Goal: Task Accomplishment & Management: Complete application form

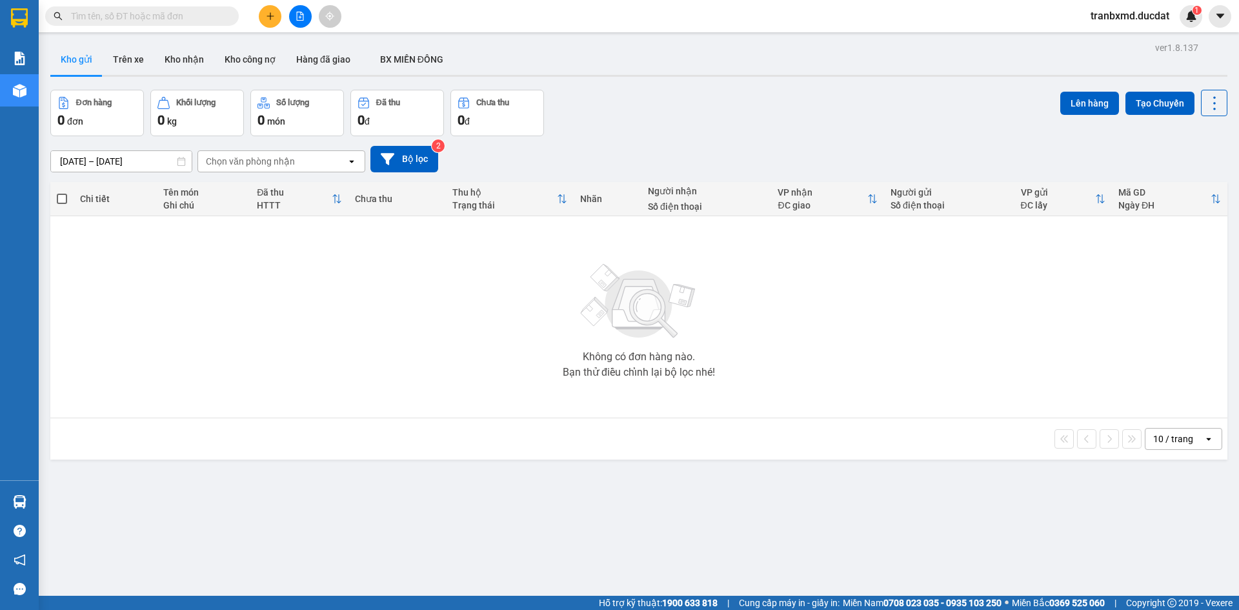
click at [279, 15] on button at bounding box center [270, 16] width 23 height 23
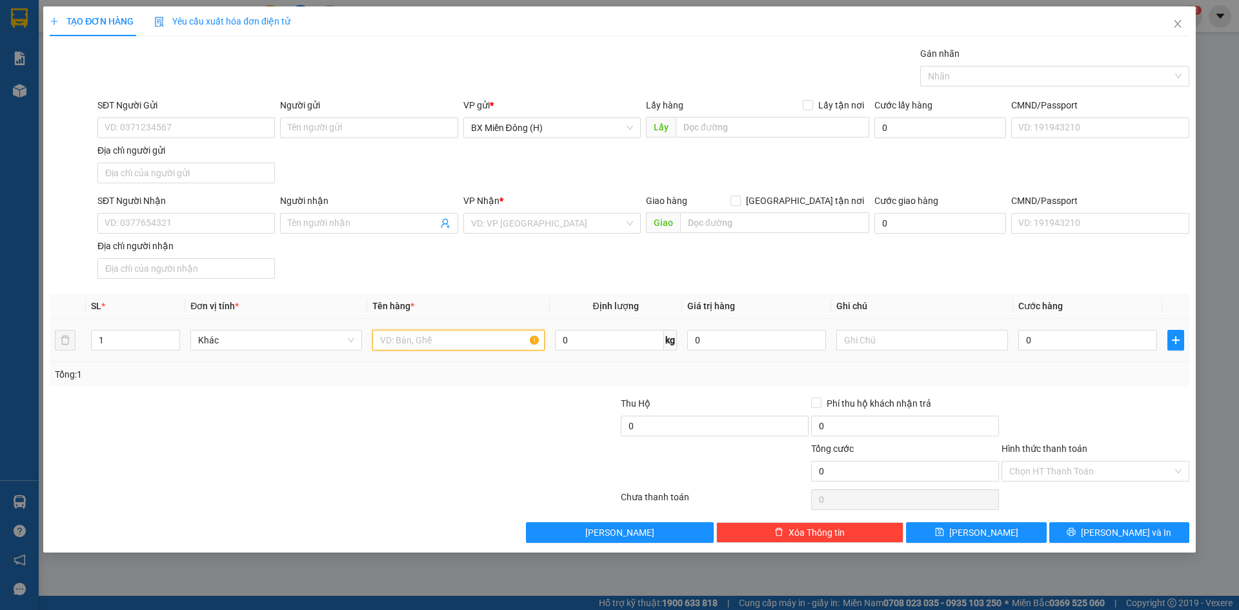
click at [440, 343] on input "text" at bounding box center [458, 340] width 172 height 21
type input "1 t/g"
click at [257, 225] on input "SĐT Người Nhận" at bounding box center [185, 223] width 177 height 21
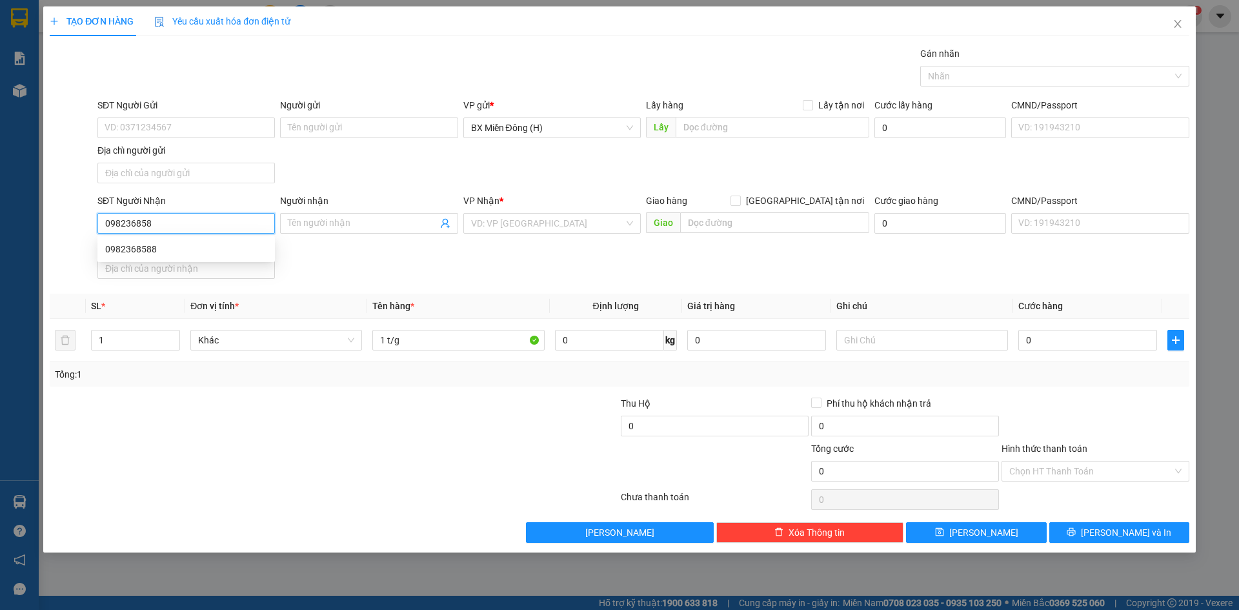
type input "0982368588"
type input "NAMYANG"
type input "0982368588"
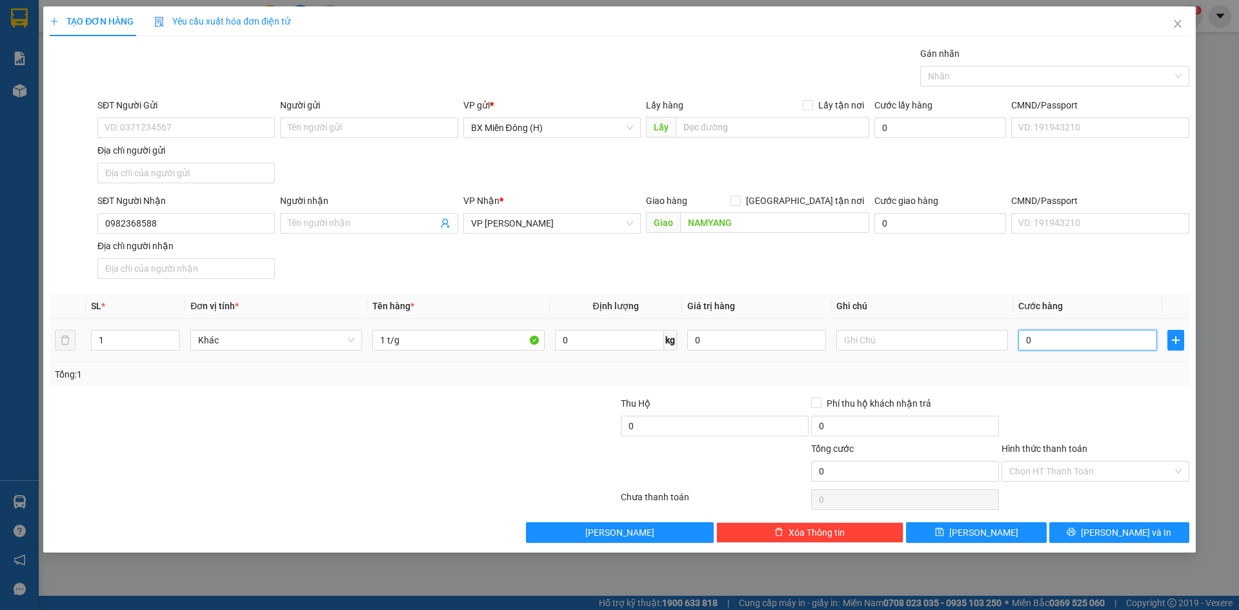
click at [1110, 342] on input "0" at bounding box center [1087, 340] width 139 height 21
type input "004"
type input "4"
type input "0.040"
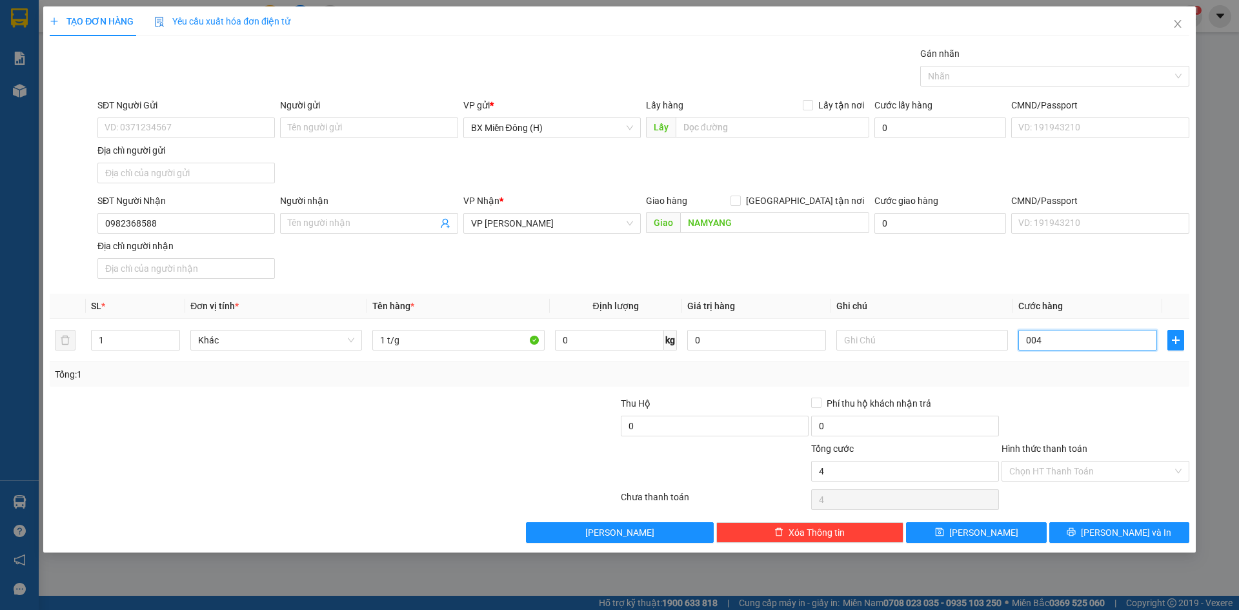
type input "40"
type input "40.000"
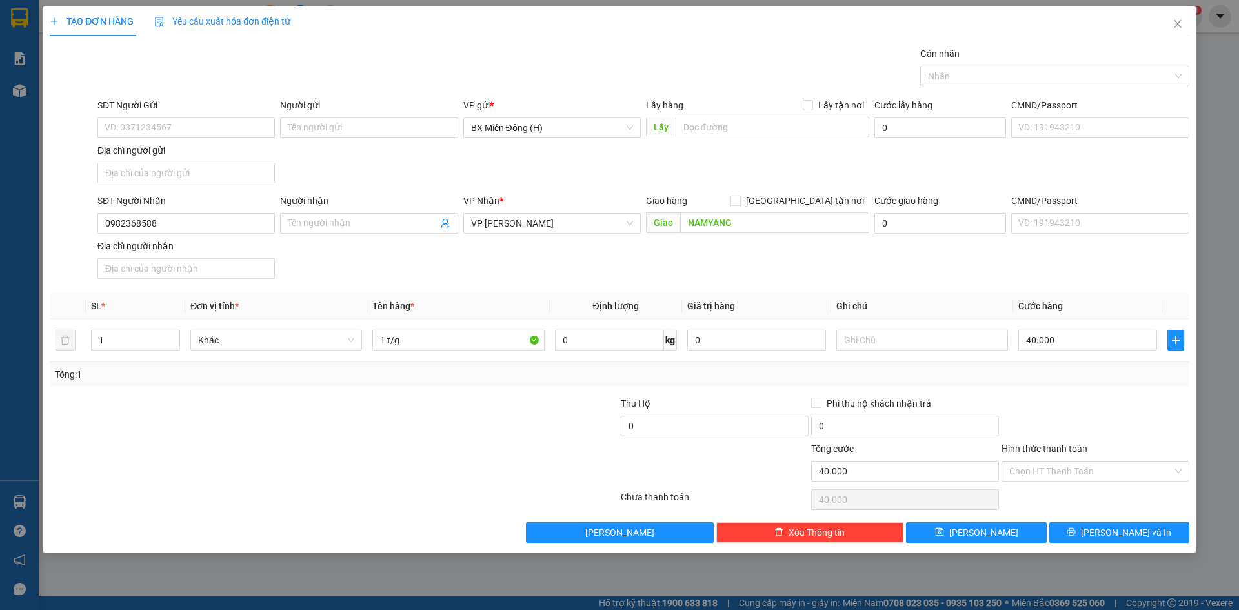
click at [1081, 403] on div at bounding box center [1095, 418] width 190 height 45
click at [739, 218] on input "NAMYANG" at bounding box center [774, 222] width 189 height 21
type input "NAMYANG HÀ BẦU"
click at [1077, 454] on div "Hình thức thanh toán" at bounding box center [1095, 450] width 188 height 19
click at [1077, 467] on input "Hình thức thanh toán" at bounding box center [1090, 470] width 163 height 19
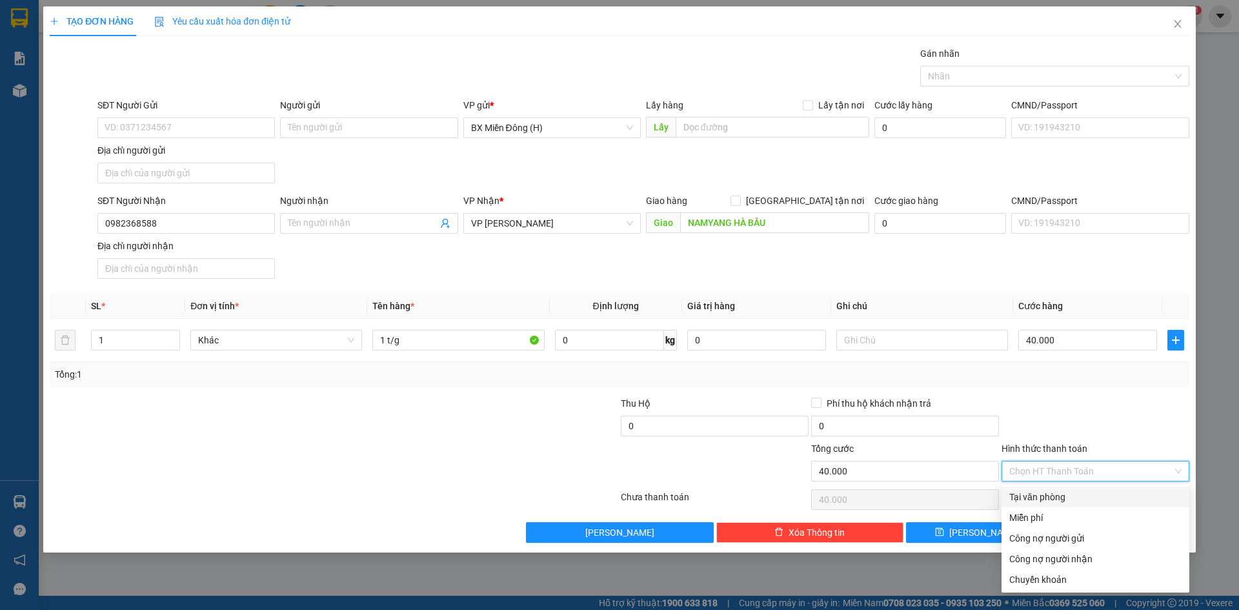
click at [1061, 500] on div "Tại văn phòng" at bounding box center [1095, 497] width 172 height 14
type input "0"
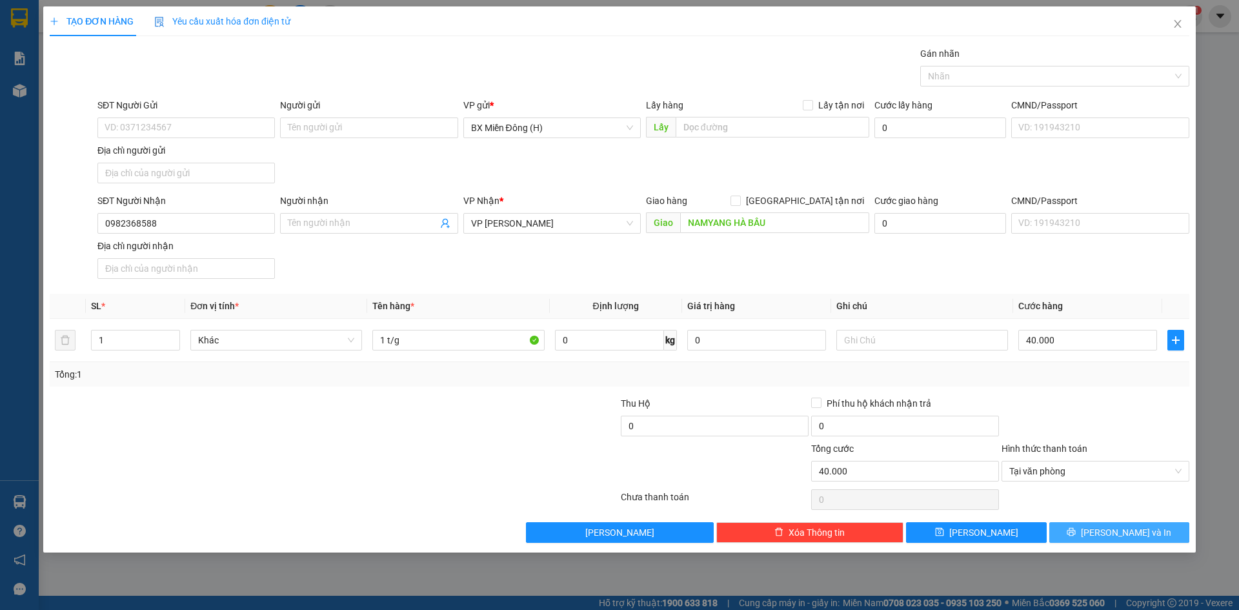
click at [1106, 542] on button "[PERSON_NAME] và In" at bounding box center [1119, 532] width 140 height 21
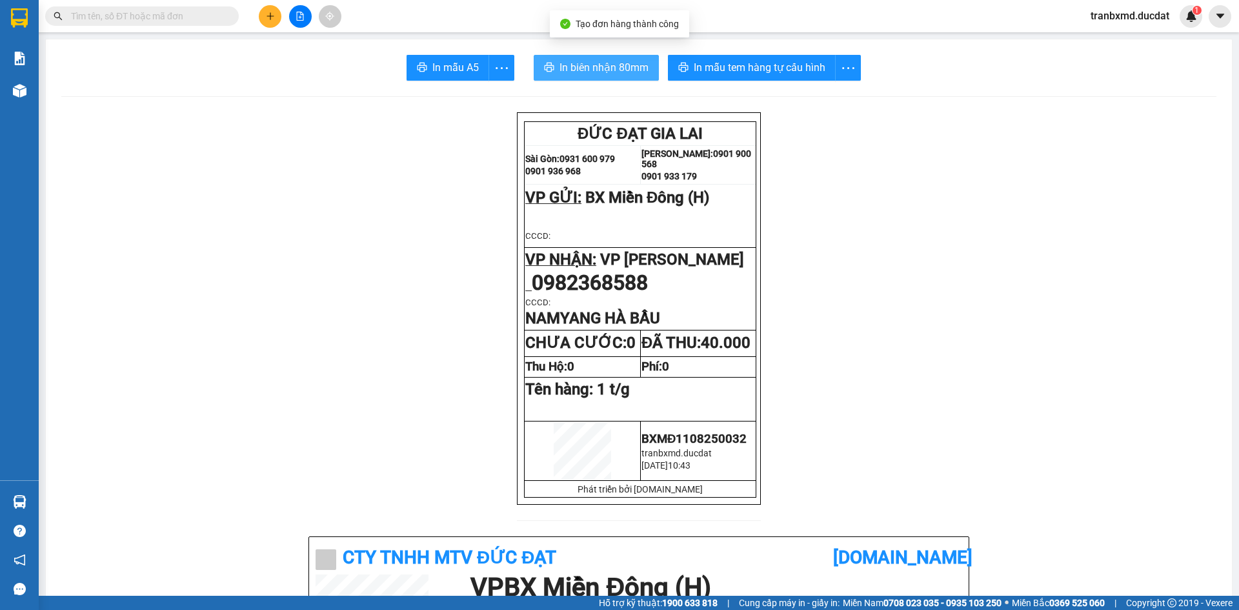
click at [603, 72] on span "In biên nhận 80mm" at bounding box center [603, 67] width 89 height 16
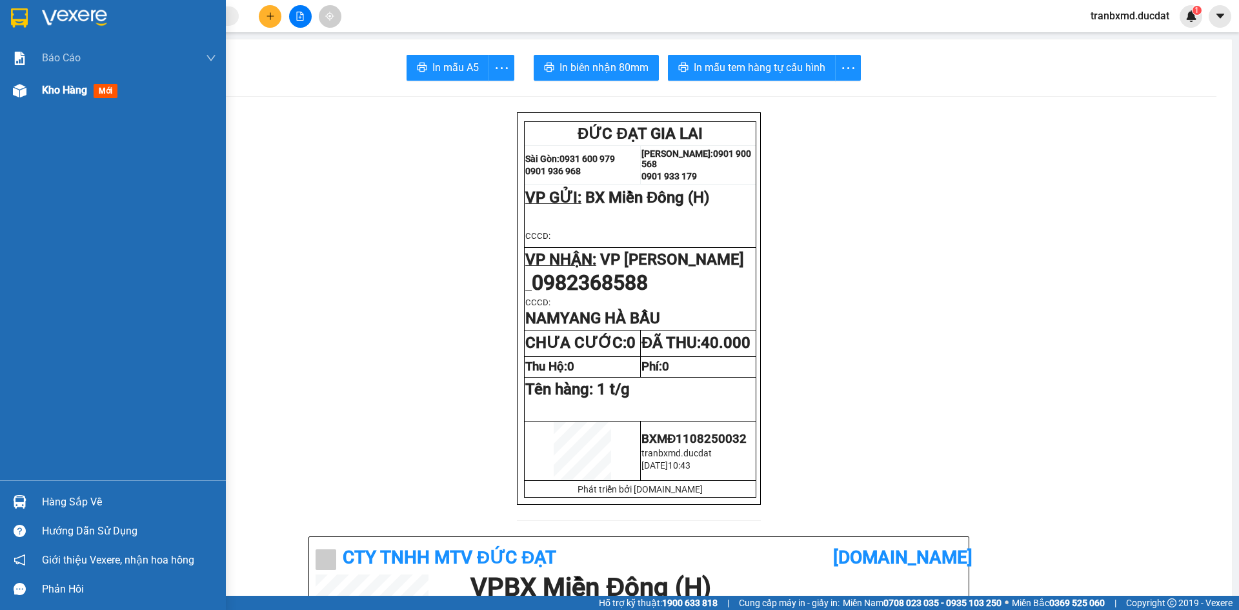
click at [41, 90] on div "Kho hàng mới" at bounding box center [113, 90] width 226 height 32
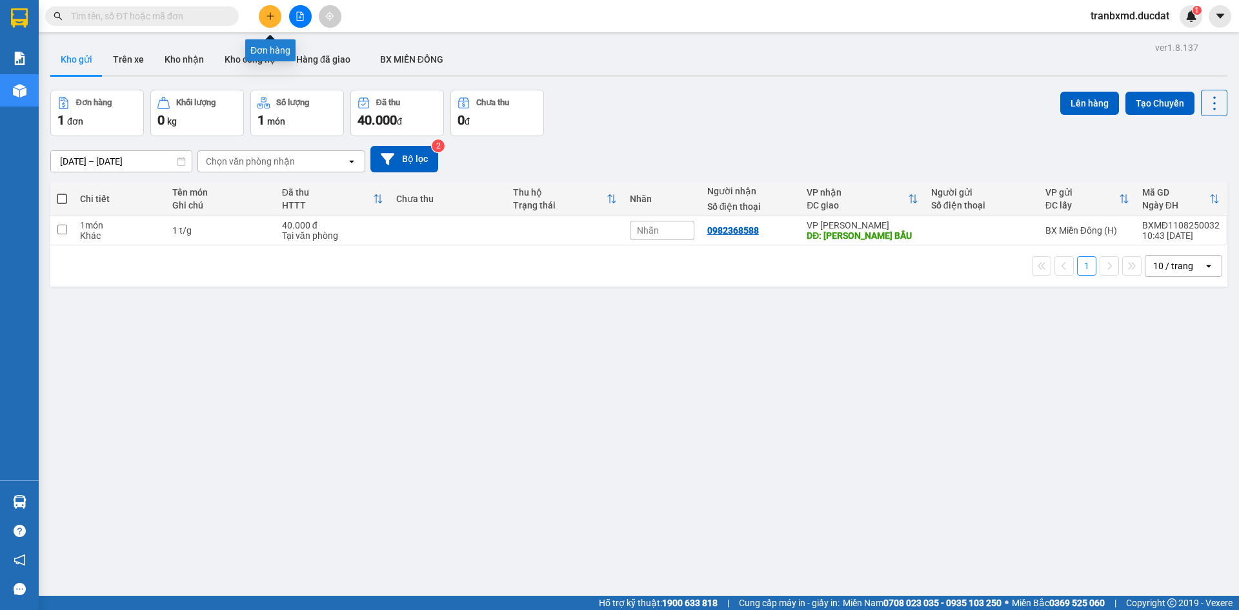
click at [271, 19] on icon "plus" at bounding box center [270, 16] width 9 height 9
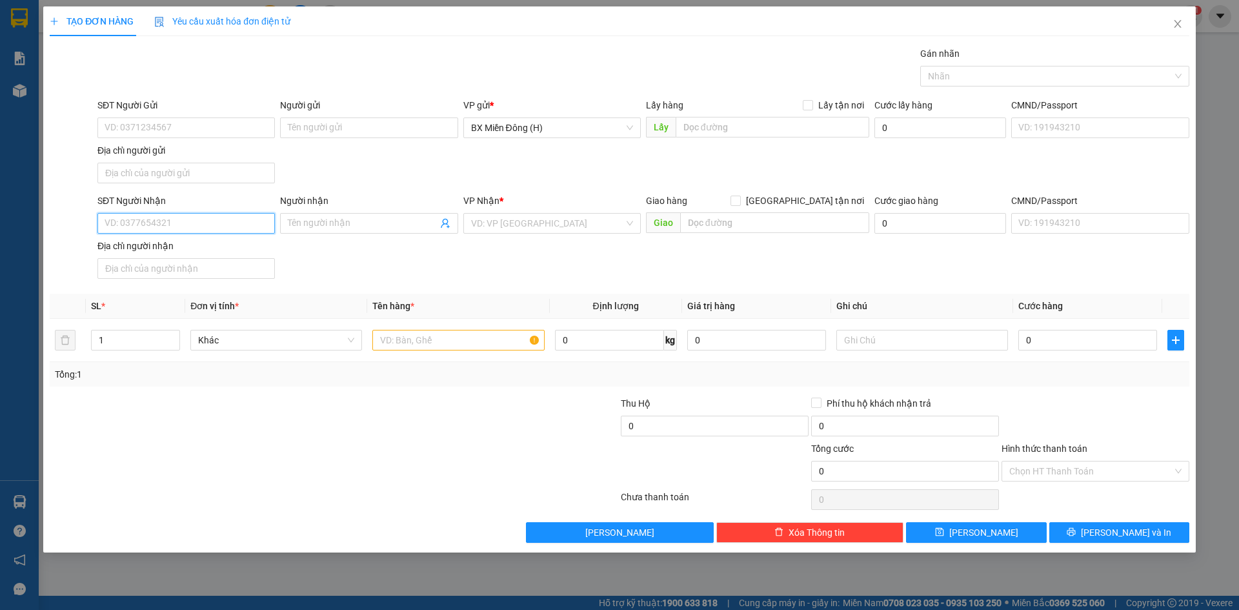
click at [141, 217] on input "SĐT Người Nhận" at bounding box center [185, 223] width 177 height 21
click at [131, 221] on input "0396604" at bounding box center [185, 223] width 177 height 21
click at [178, 217] on input "03966604" at bounding box center [185, 223] width 177 height 21
type input "0396660441"
click at [306, 229] on input "Người nhận" at bounding box center [362, 223] width 149 height 14
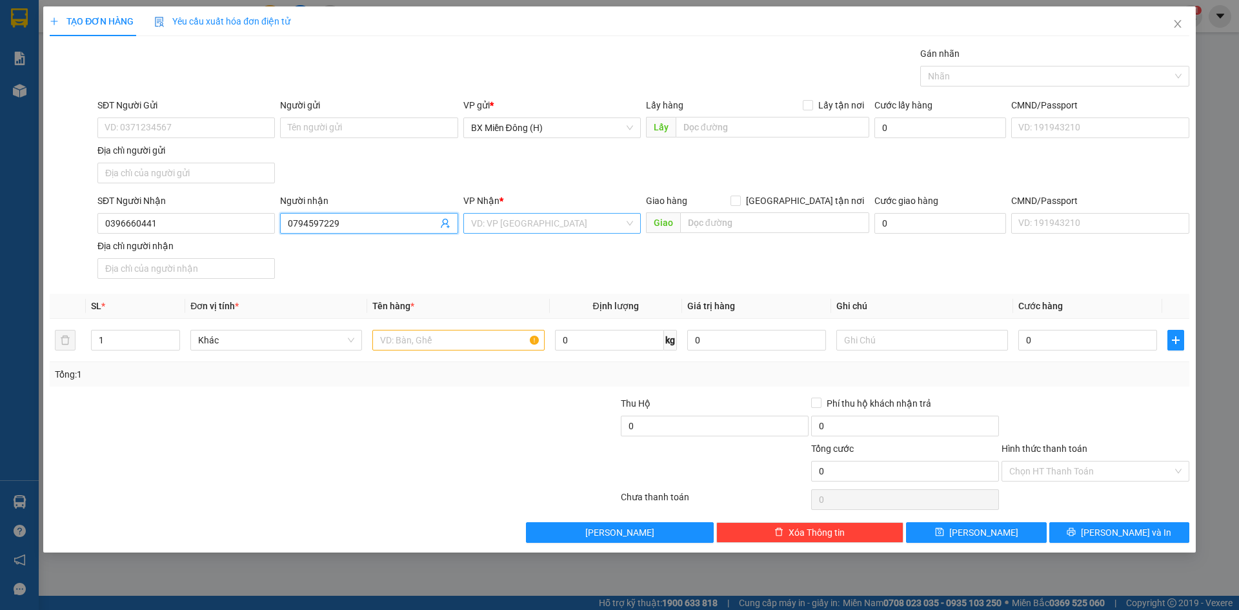
type input "0794597229"
click at [555, 225] on input "search" at bounding box center [547, 223] width 153 height 19
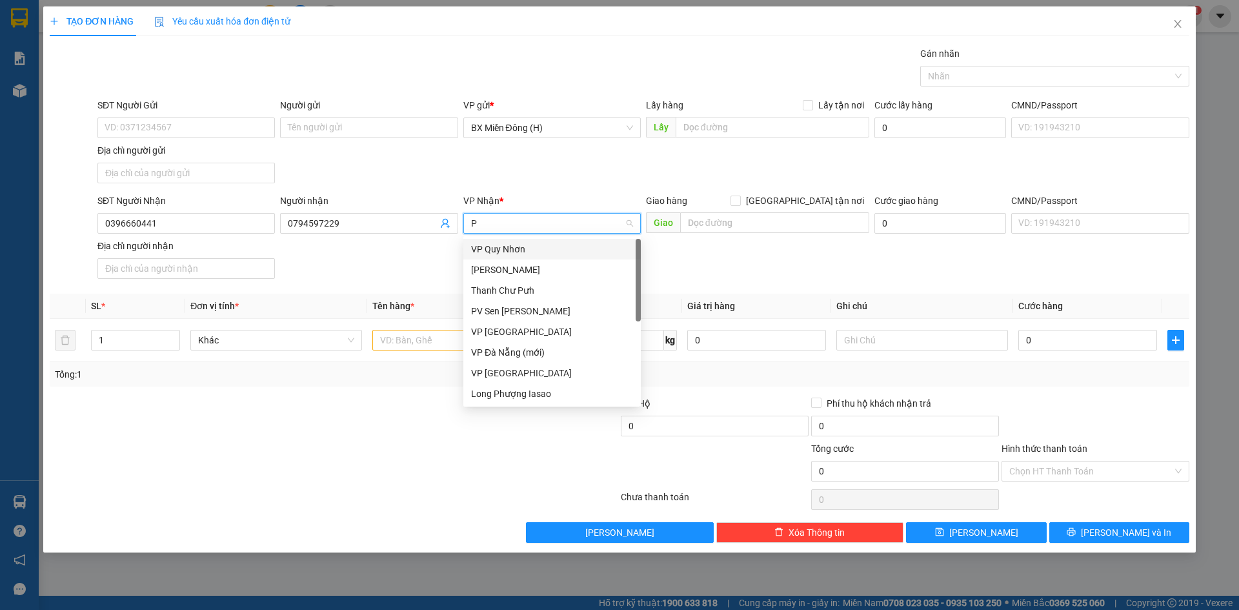
type input "PD"
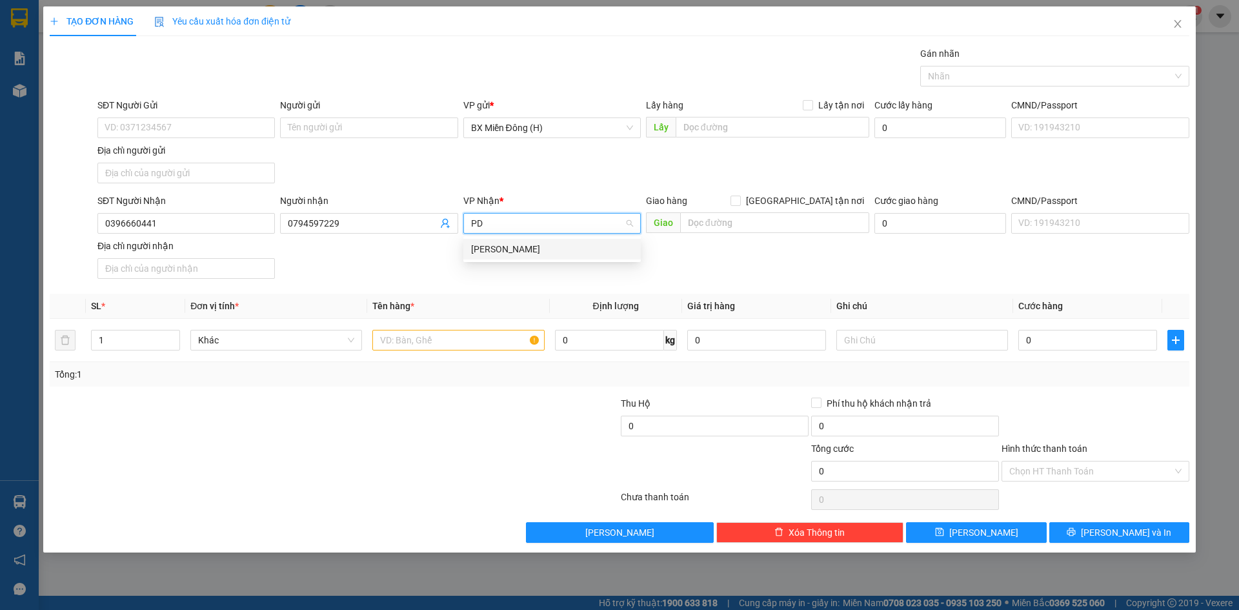
click at [537, 246] on div "[PERSON_NAME]" at bounding box center [552, 249] width 162 height 14
click at [424, 334] on input "text" at bounding box center [458, 340] width 172 height 21
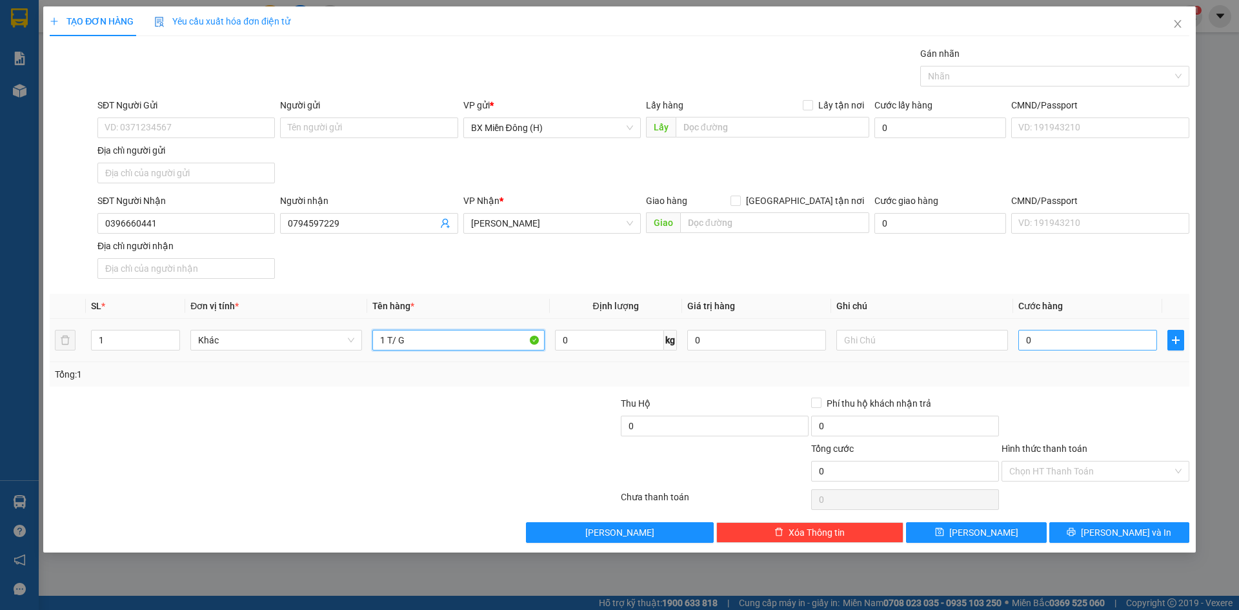
type input "1 T/ G"
drag, startPoint x: 1088, startPoint y: 340, endPoint x: 1061, endPoint y: 339, distance: 27.1
click at [1086, 340] on input "0" at bounding box center [1087, 340] width 139 height 21
type input "0.054"
type input "54"
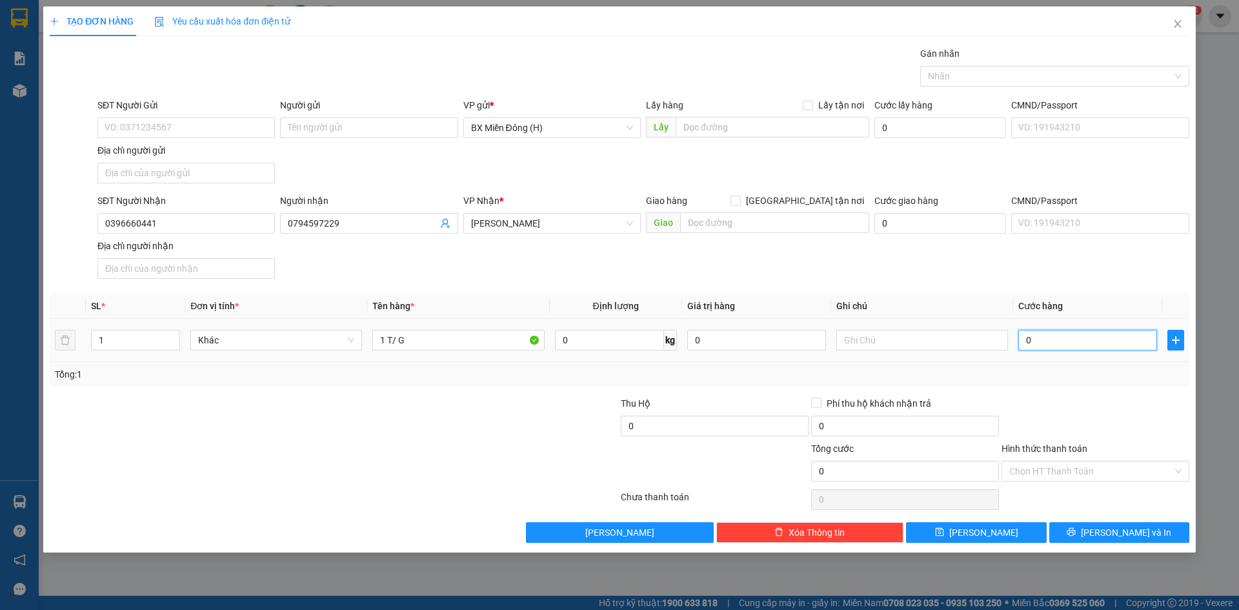
type input "54"
type input "005"
type input "5"
type input "0.050"
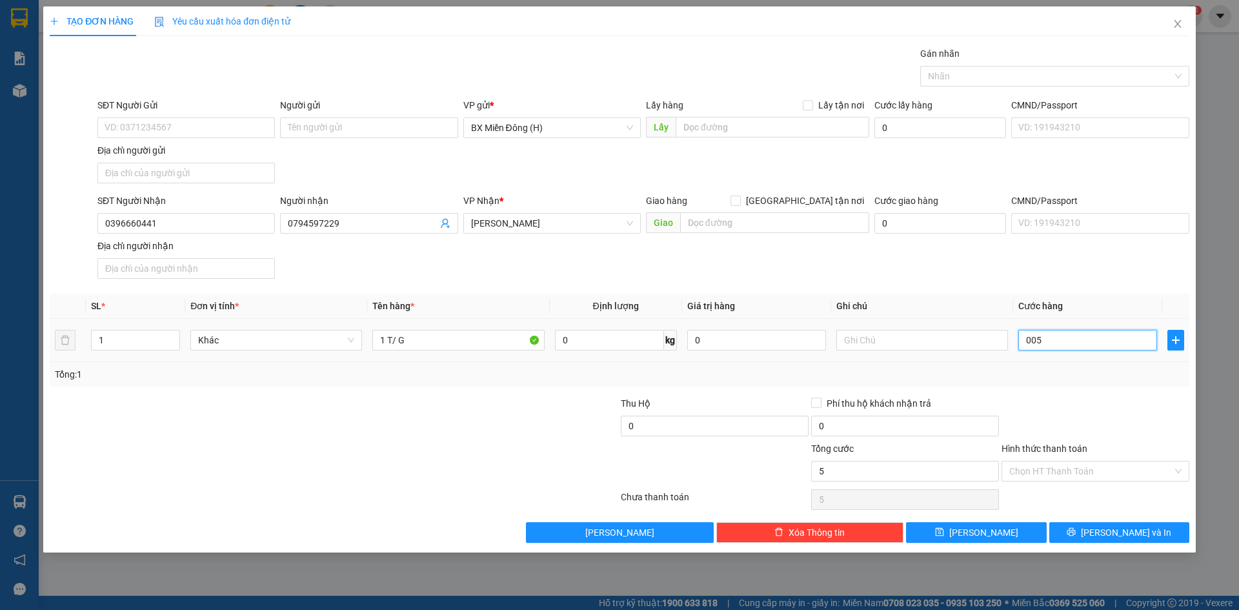
type input "50"
type input "50.000"
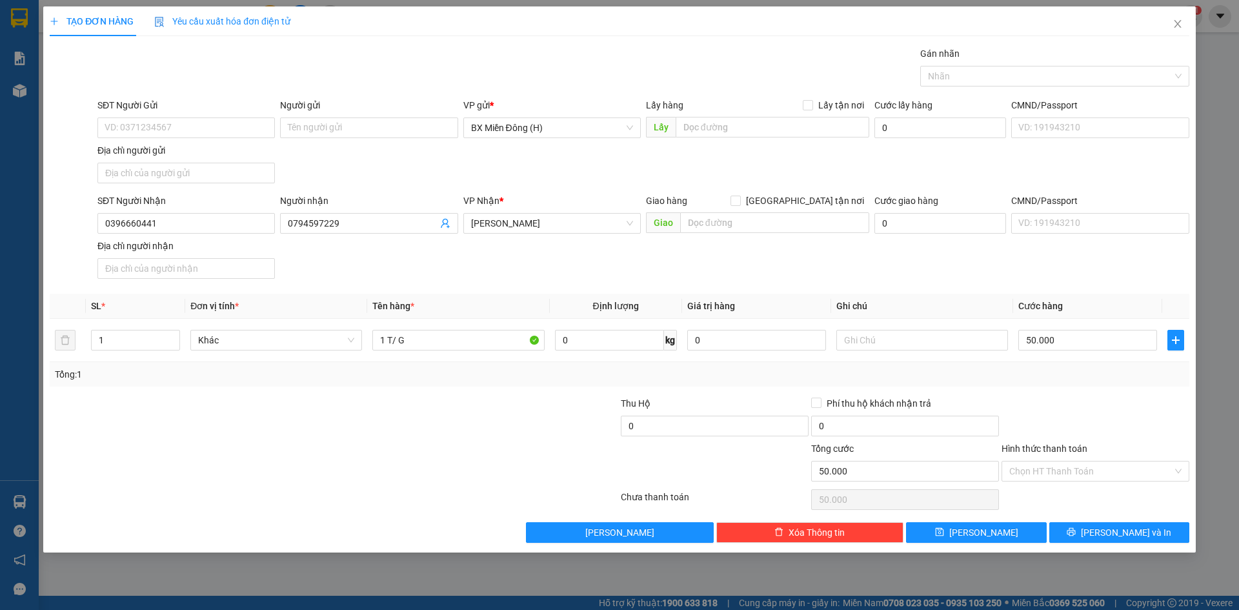
click at [1096, 390] on div "Transit Pickup Surcharge Ids Transit Deliver Surcharge Ids Transit Deliver Surc…" at bounding box center [619, 294] width 1139 height 496
click at [297, 125] on input "Người gửi" at bounding box center [368, 127] width 177 height 21
type input "NAFOOD [GEOGRAPHIC_DATA]"
click at [1149, 530] on button "[PERSON_NAME] và In" at bounding box center [1119, 532] width 140 height 21
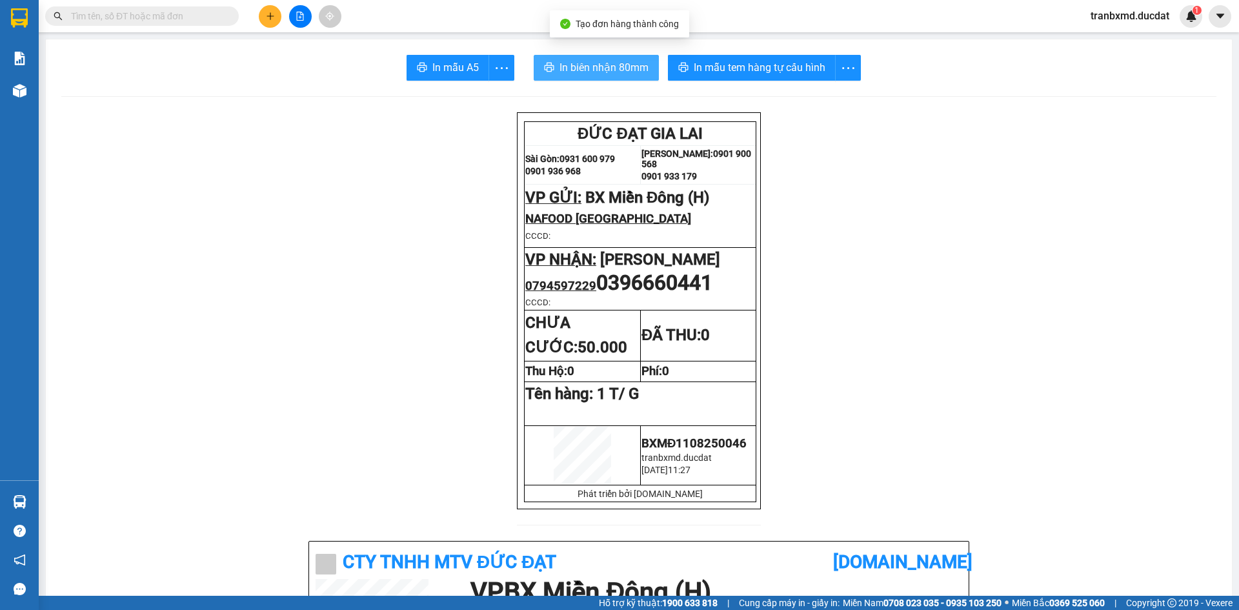
drag, startPoint x: 633, startPoint y: 46, endPoint x: 626, endPoint y: 57, distance: 13.3
click at [621, 70] on span "In biên nhận 80mm" at bounding box center [603, 67] width 89 height 16
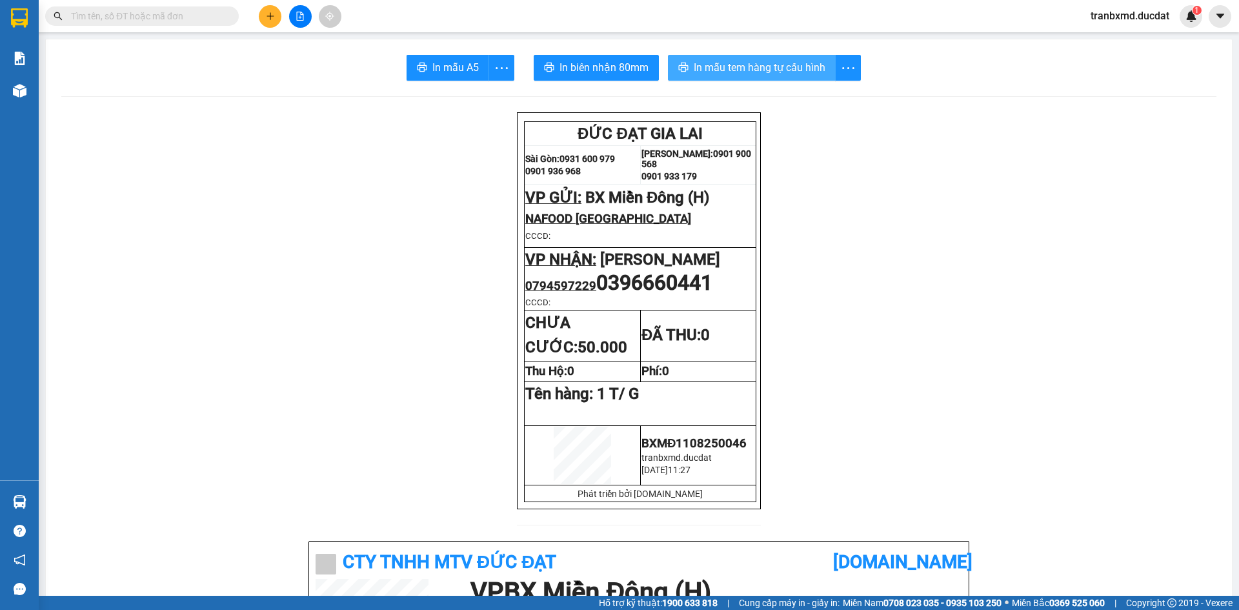
click at [755, 71] on span "In mẫu tem hàng tự cấu hình" at bounding box center [759, 67] width 132 height 16
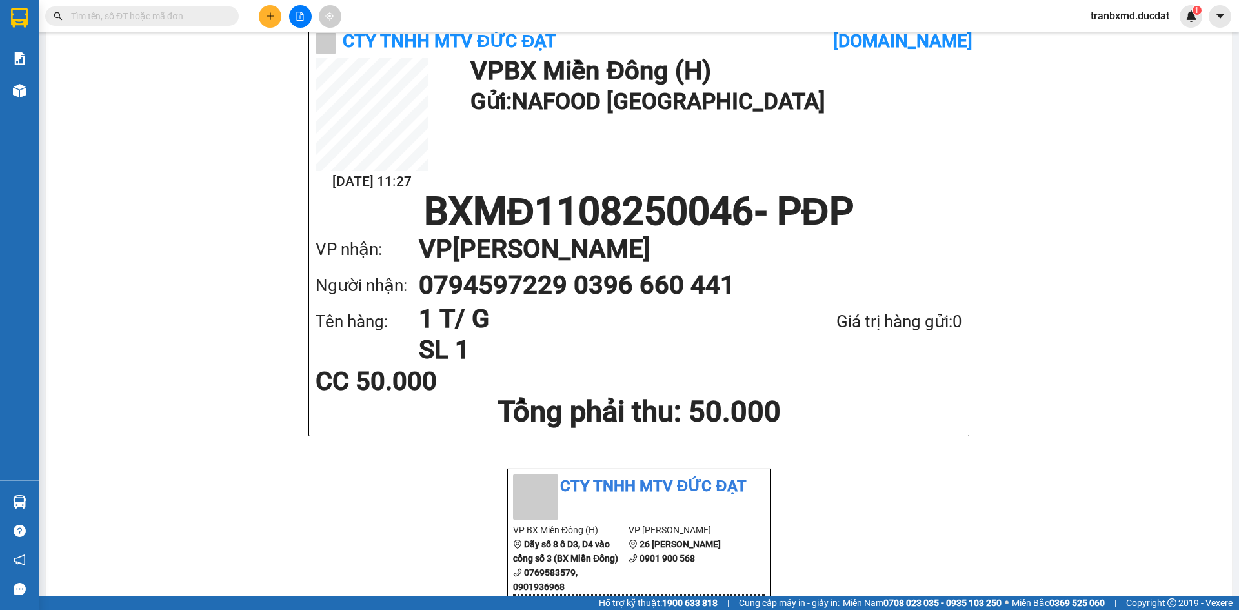
scroll to position [694, 0]
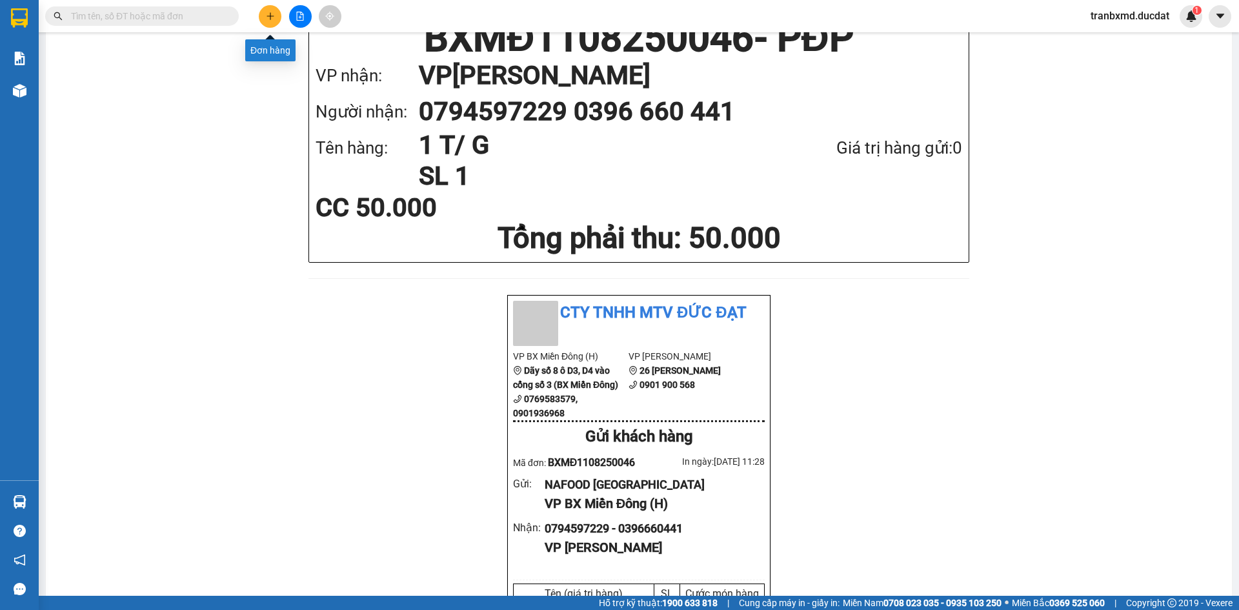
click at [264, 8] on button at bounding box center [270, 16] width 23 height 23
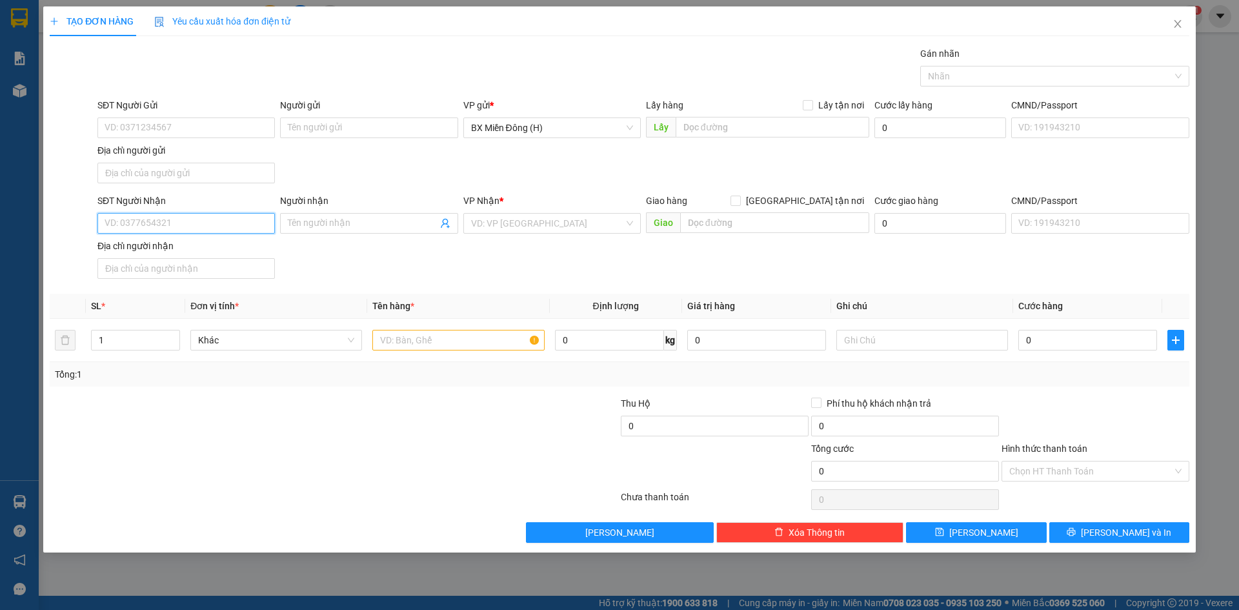
click at [205, 231] on input "SĐT Người Nhận" at bounding box center [185, 223] width 177 height 21
type input "0348723726"
click at [431, 334] on input "text" at bounding box center [458, 340] width 172 height 21
drag, startPoint x: 571, startPoint y: 190, endPoint x: 558, endPoint y: 218, distance: 30.6
click at [567, 197] on form "SĐT Người Gửi VD: 0371234567 Người gửi Tên người gửi VP gửi * BX Miền Đông (H) …" at bounding box center [619, 191] width 1139 height 186
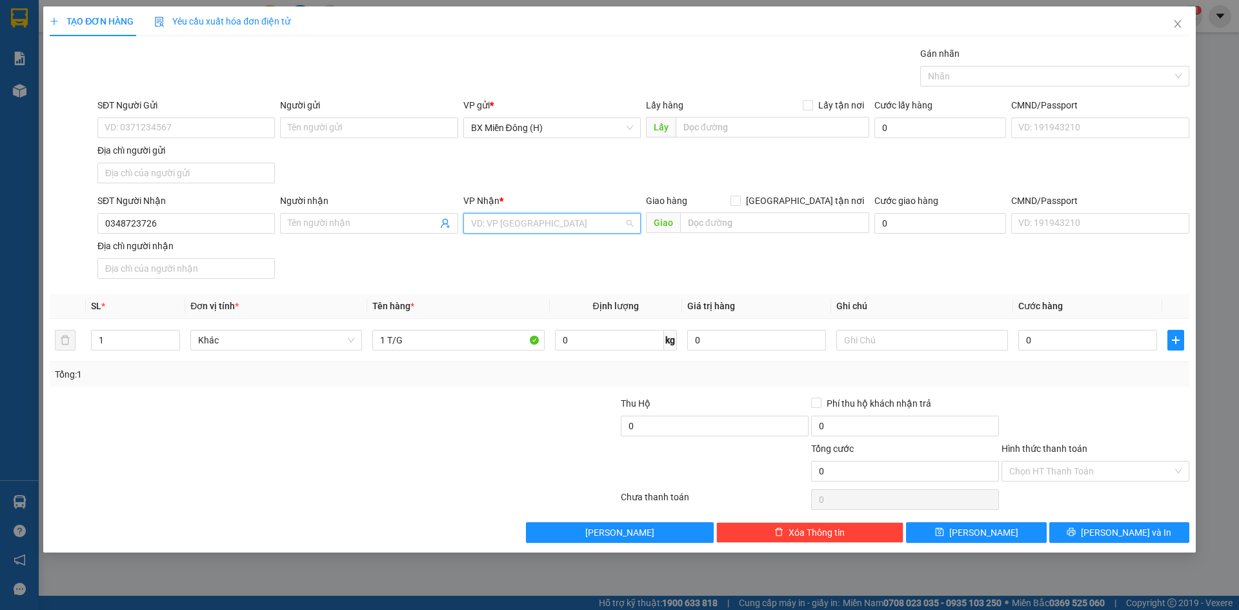
click at [559, 218] on input "search" at bounding box center [547, 223] width 153 height 19
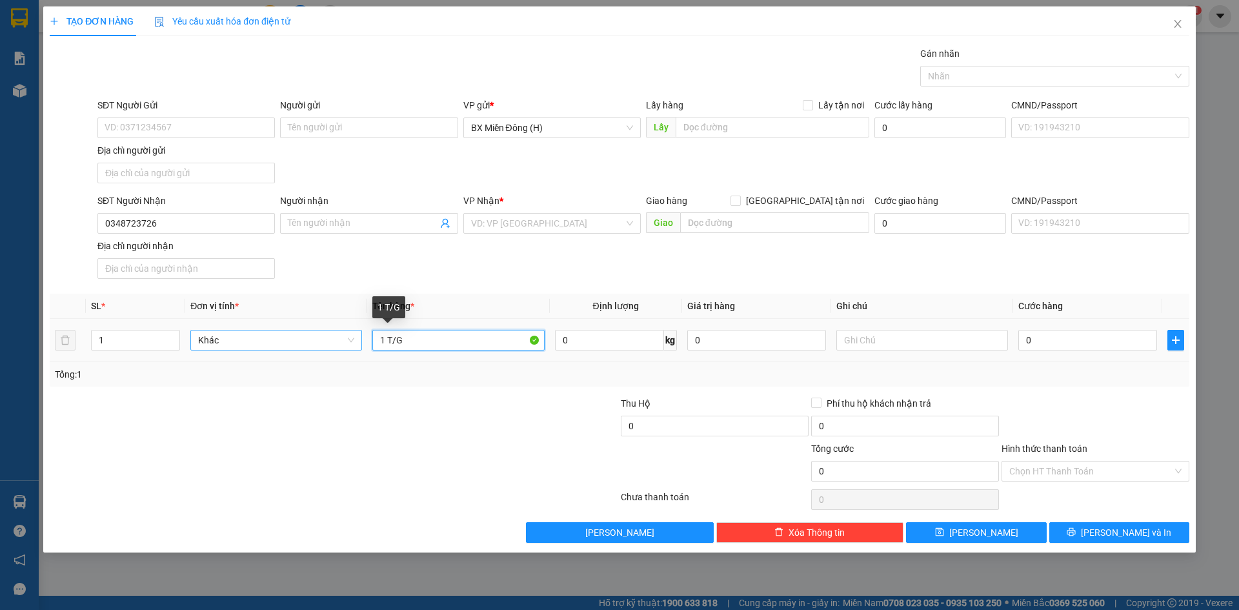
drag, startPoint x: 387, startPoint y: 343, endPoint x: 351, endPoint y: 348, distance: 36.5
click at [351, 348] on tr "1 Khác 1 T/G 0 kg 0 0" at bounding box center [619, 340] width 1139 height 43
click at [430, 338] on input "5 T/G" at bounding box center [458, 340] width 172 height 21
type input "5 T/G LẠNH"
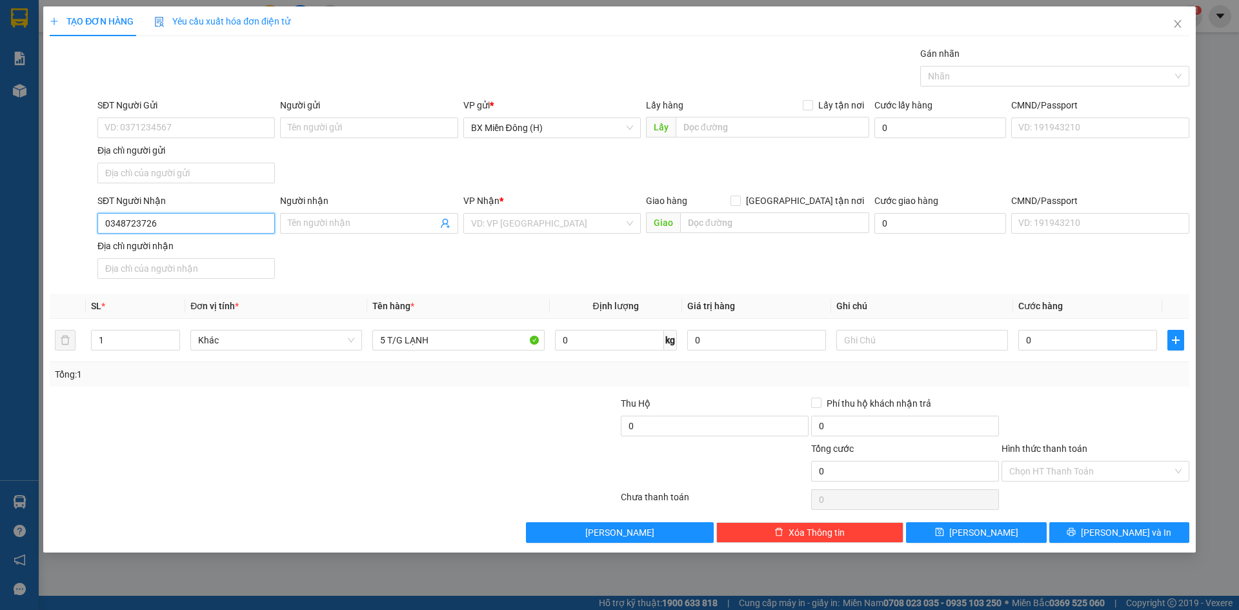
click at [232, 224] on input "0348723726" at bounding box center [185, 223] width 177 height 21
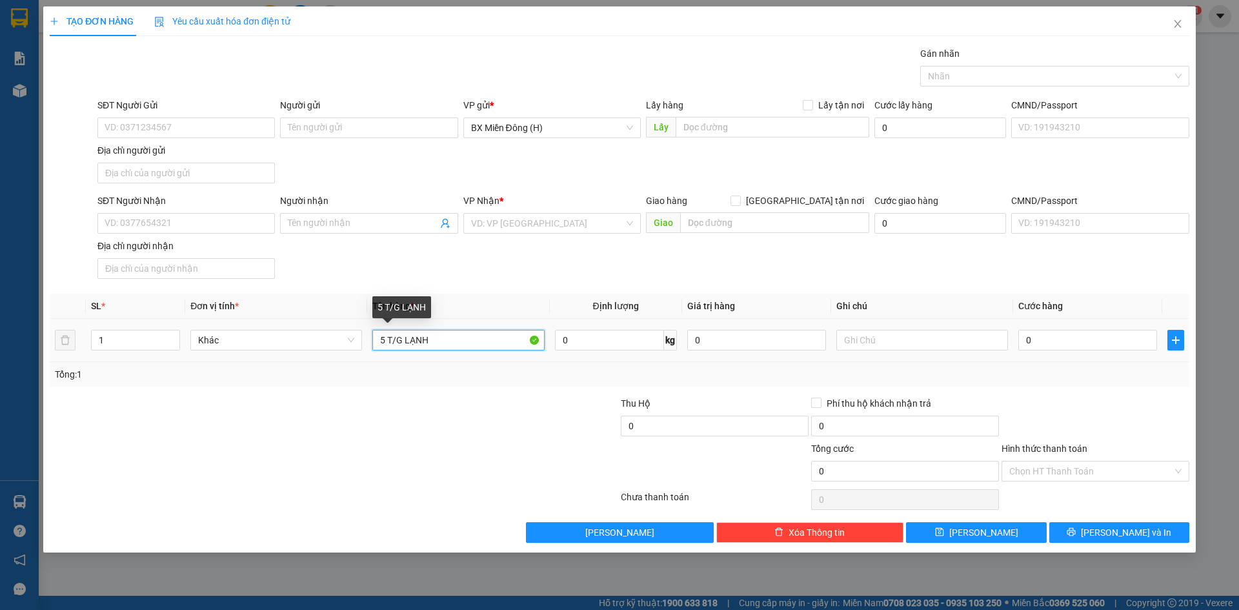
drag, startPoint x: 385, startPoint y: 342, endPoint x: 373, endPoint y: 344, distance: 12.5
click at [373, 344] on input "5 T/G LẠNH" at bounding box center [458, 340] width 172 height 21
click at [473, 350] on input "4 T/G LẠNH" at bounding box center [458, 340] width 172 height 21
type input "4 T/G LẠNH+ 1 XỐP"
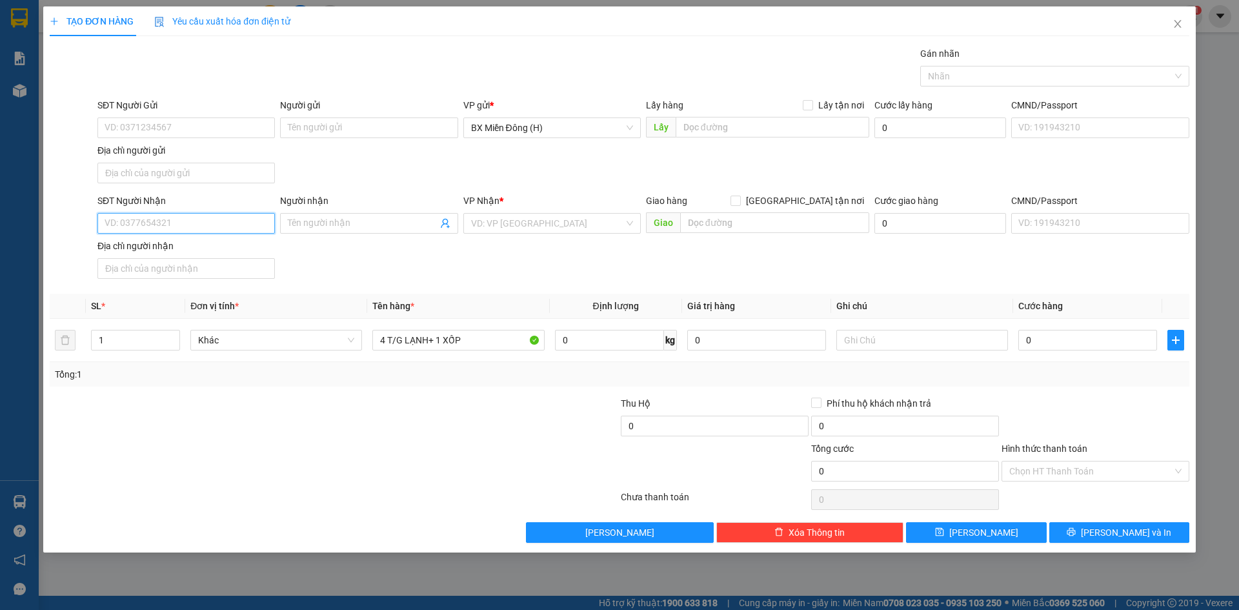
click at [257, 226] on input "SĐT Người Nhận" at bounding box center [185, 223] width 177 height 21
type input "0902291193"
click at [543, 225] on input "search" at bounding box center [547, 223] width 153 height 19
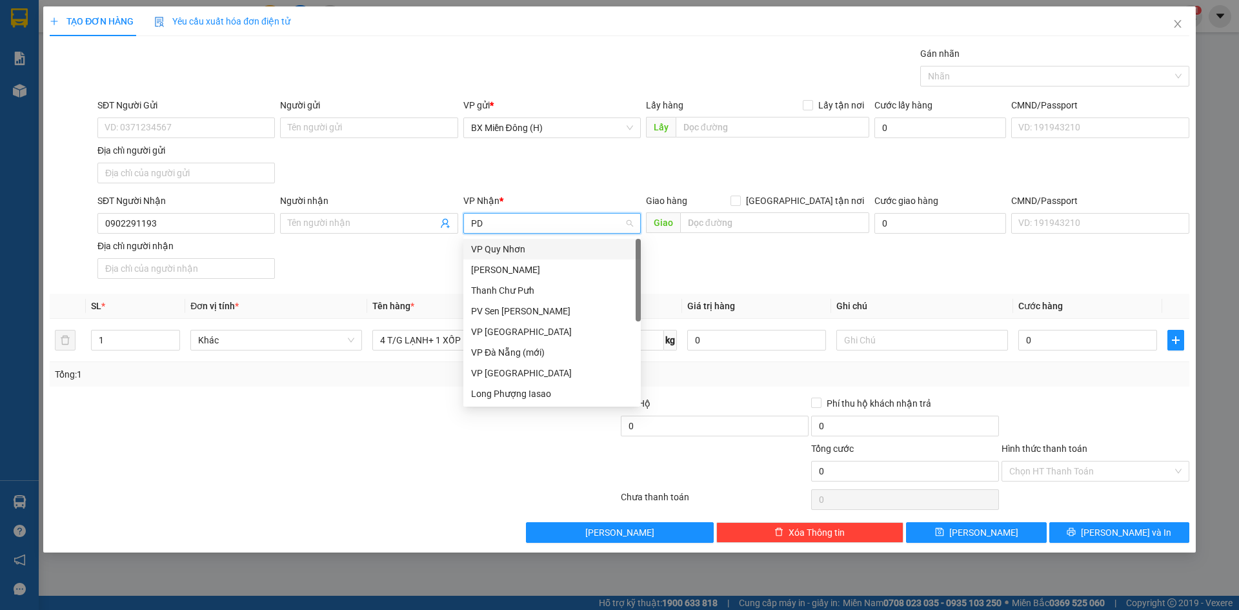
type input "PDP"
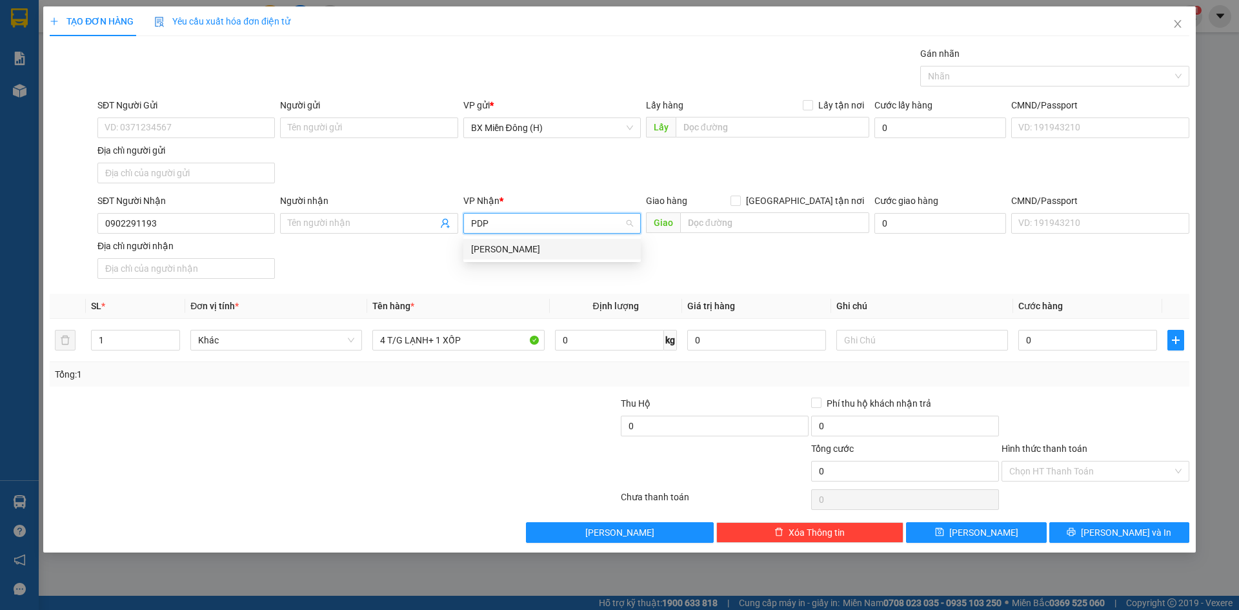
click at [545, 248] on div "[PERSON_NAME]" at bounding box center [552, 249] width 162 height 14
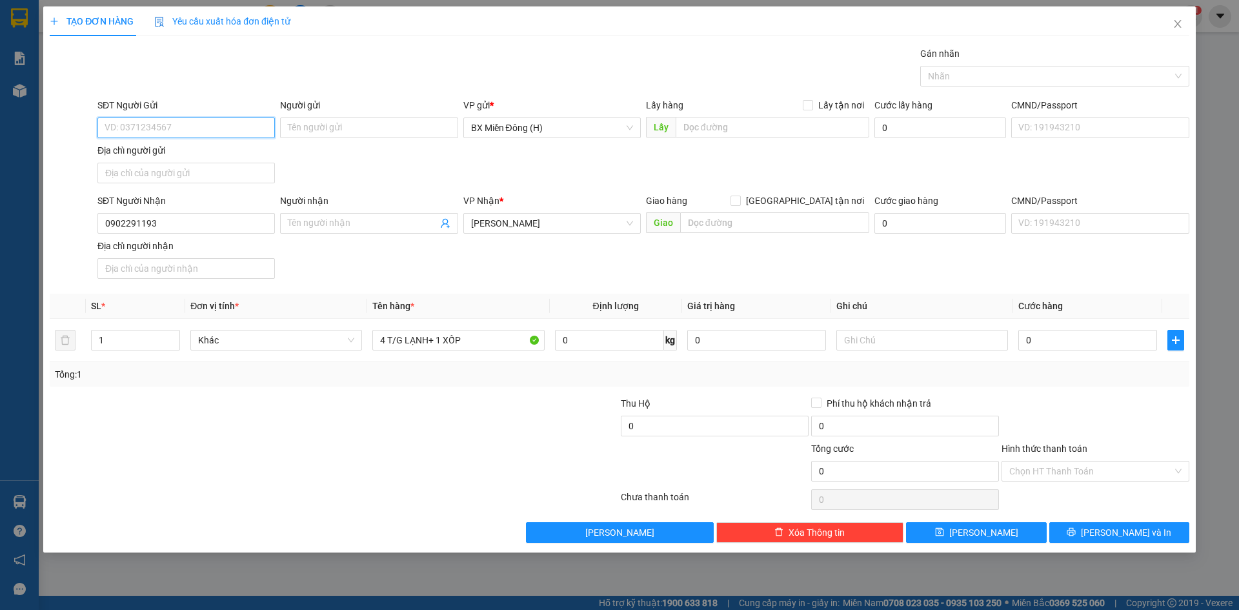
click at [208, 125] on input "SĐT Người Gửi" at bounding box center [185, 127] width 177 height 21
type input "0909659739"
click at [1034, 337] on input "0" at bounding box center [1087, 340] width 139 height 21
type input "003"
type input "3"
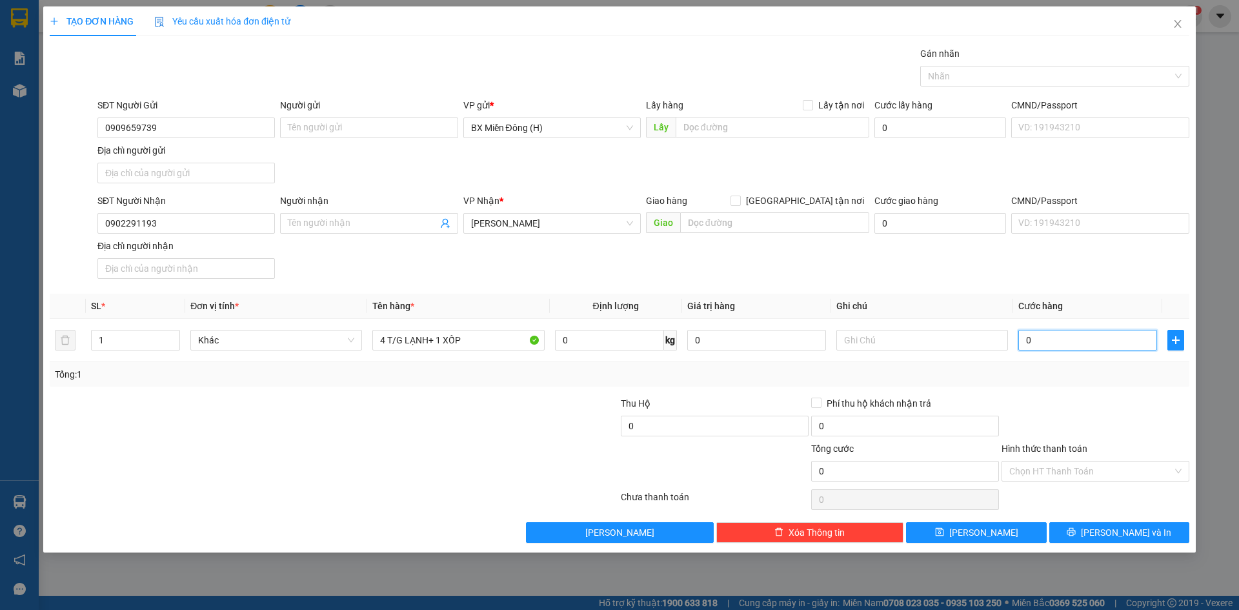
type input "3"
type input "0.030"
type input "30"
type input "00.300"
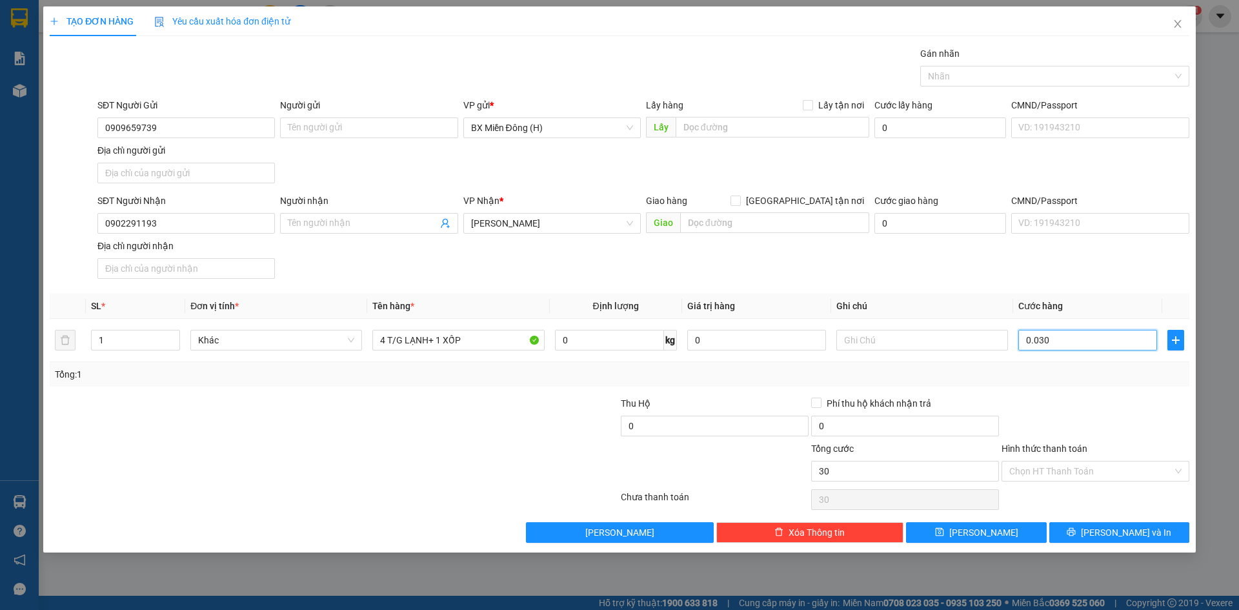
type input "300"
type input "300.000"
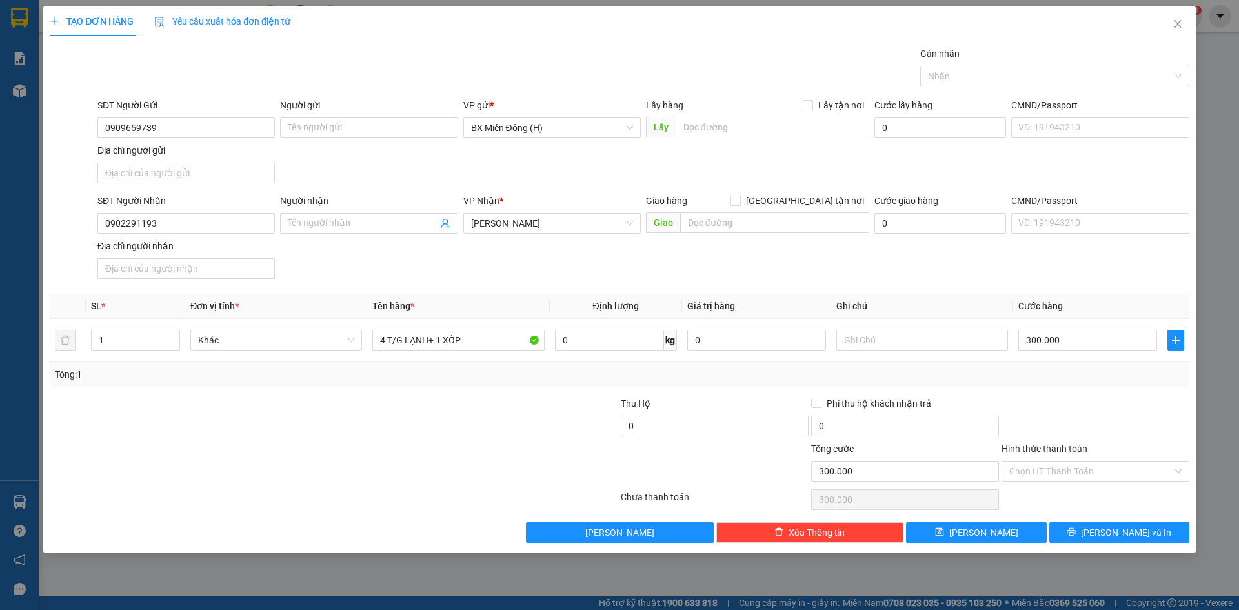
click at [1037, 410] on div at bounding box center [1095, 418] width 190 height 45
click at [1123, 539] on span "[PERSON_NAME] và In" at bounding box center [1125, 532] width 90 height 14
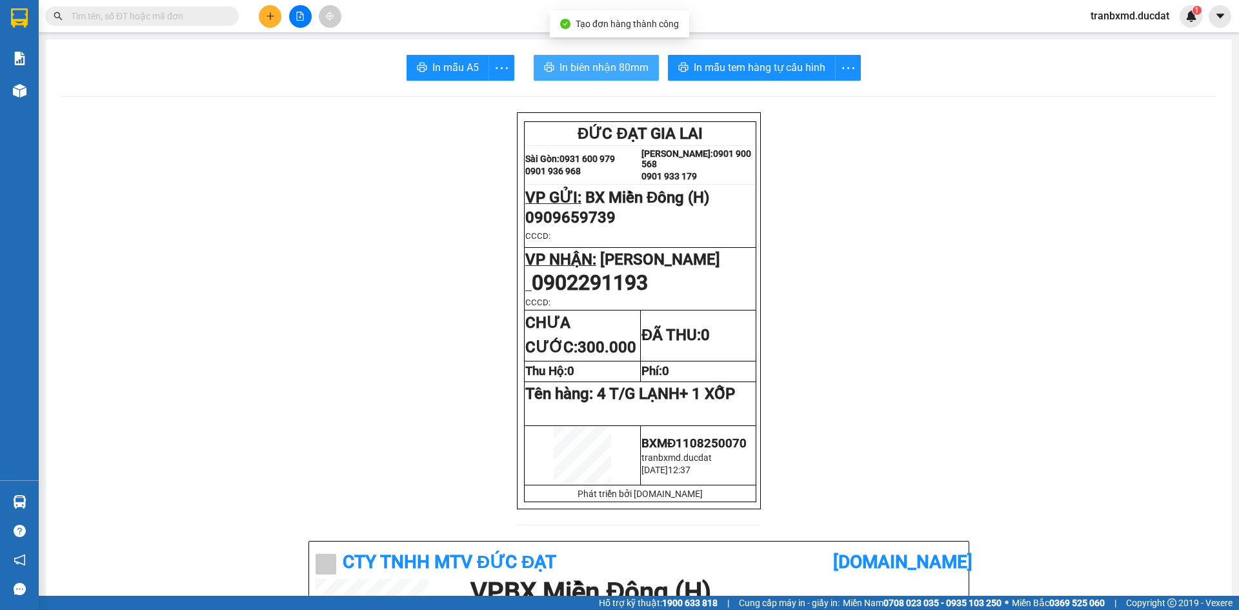
click at [601, 67] on span "In biên nhận 80mm" at bounding box center [603, 67] width 89 height 16
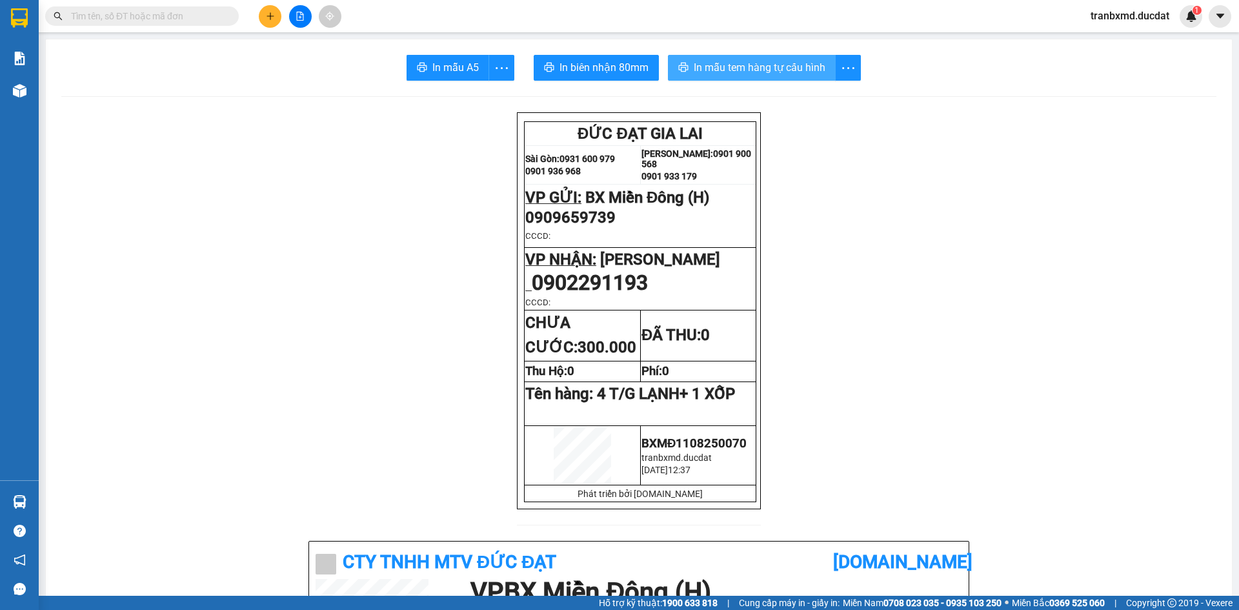
click at [769, 66] on span "In mẫu tem hàng tự cấu hình" at bounding box center [759, 67] width 132 height 16
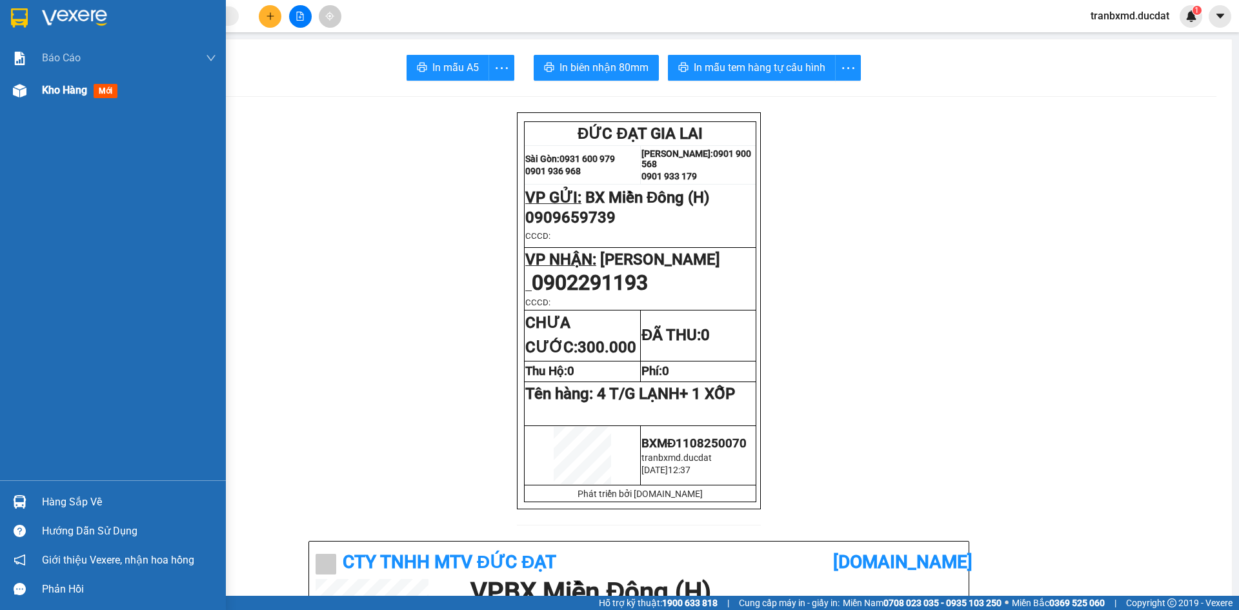
click at [71, 85] on span "Kho hàng" at bounding box center [64, 90] width 45 height 12
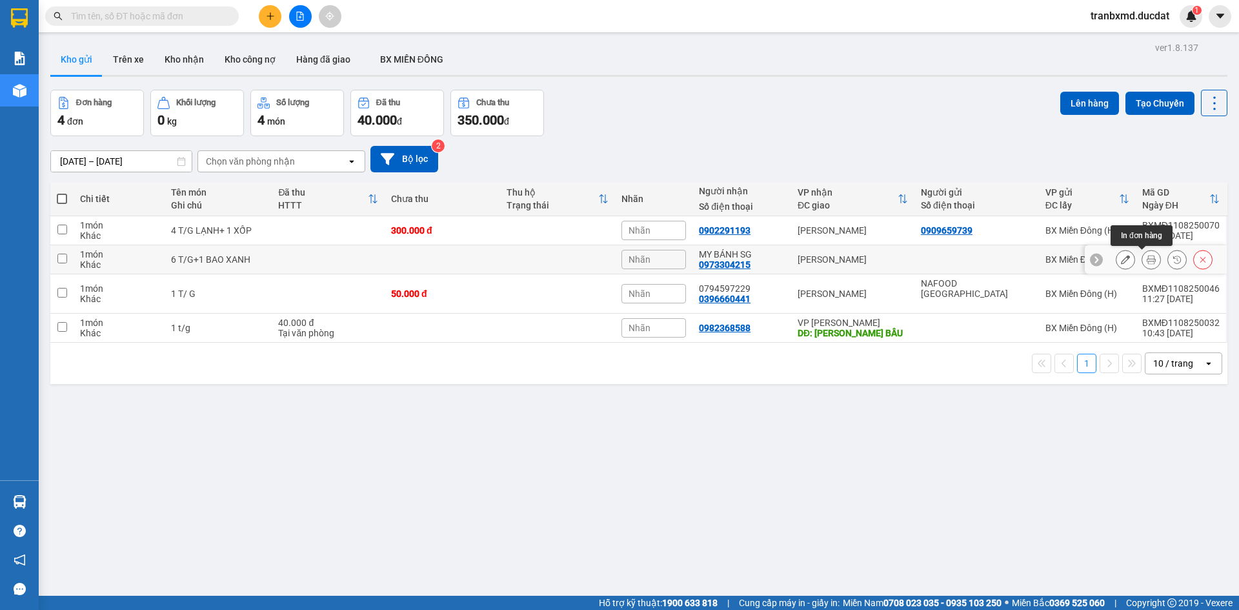
click at [1146, 258] on icon at bounding box center [1150, 259] width 9 height 9
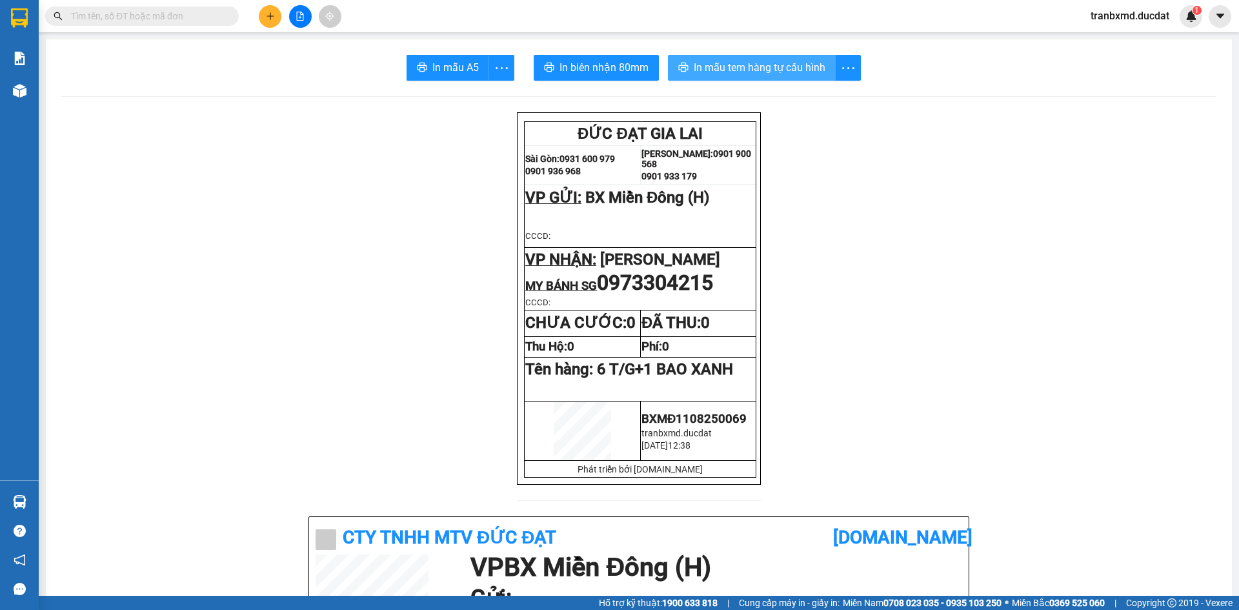
click at [795, 60] on span "In mẫu tem hàng tự cấu hình" at bounding box center [759, 67] width 132 height 16
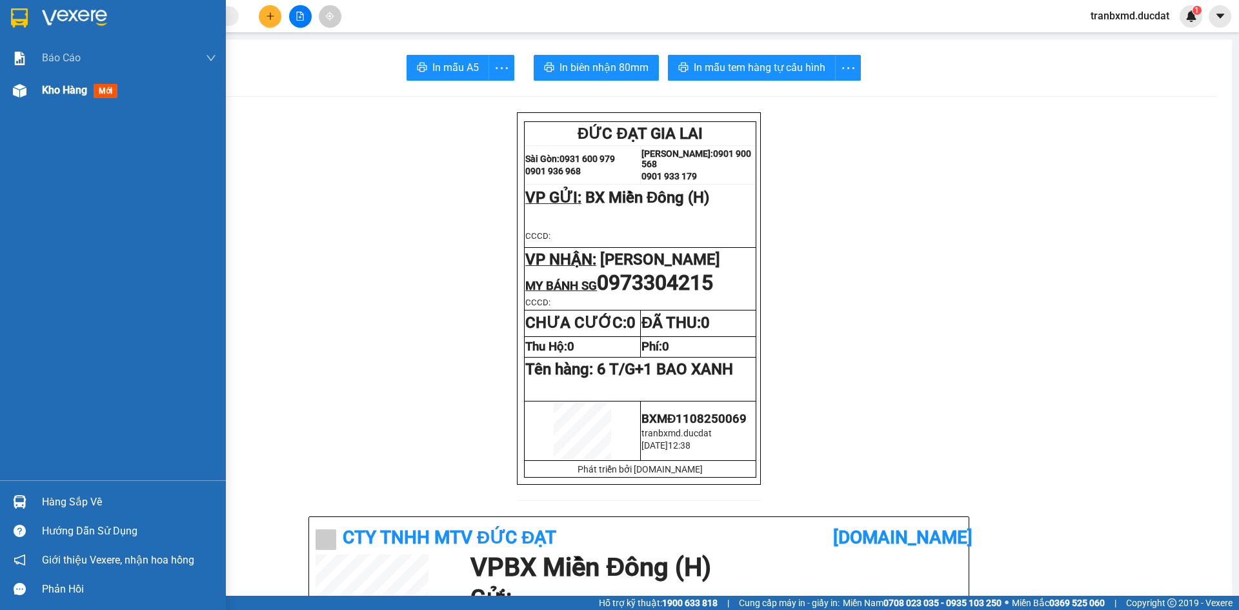
click at [36, 88] on div "Kho hàng mới" at bounding box center [113, 90] width 226 height 32
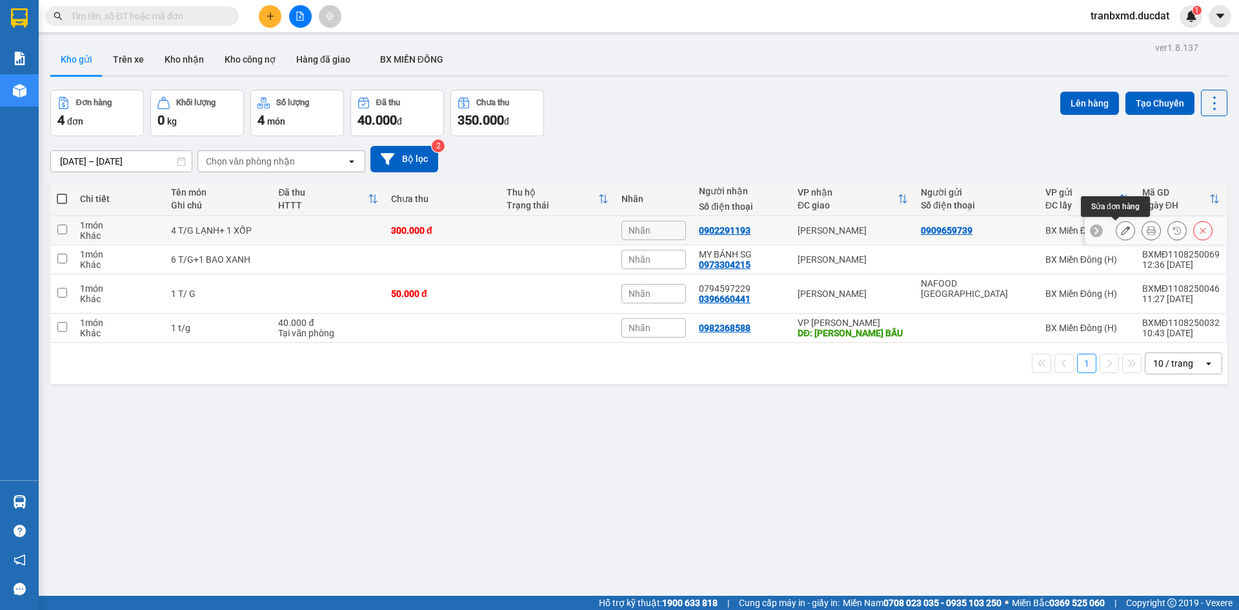
click at [1120, 227] on icon at bounding box center [1124, 230] width 9 height 9
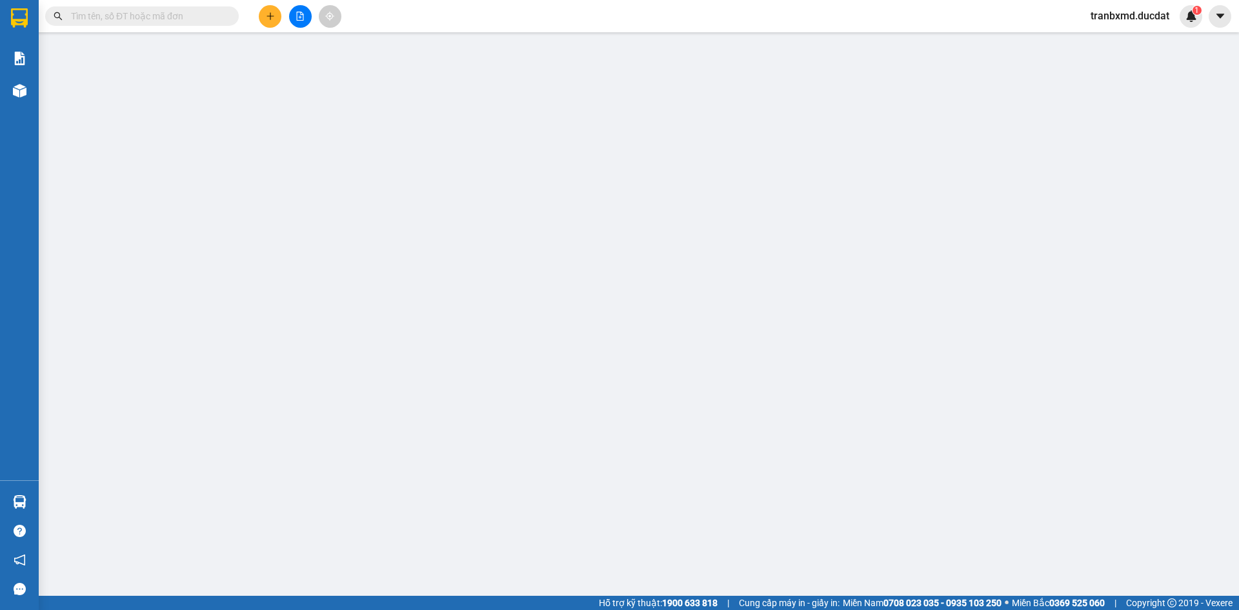
type input "0909659739"
type input "0902291193"
type input "300.000"
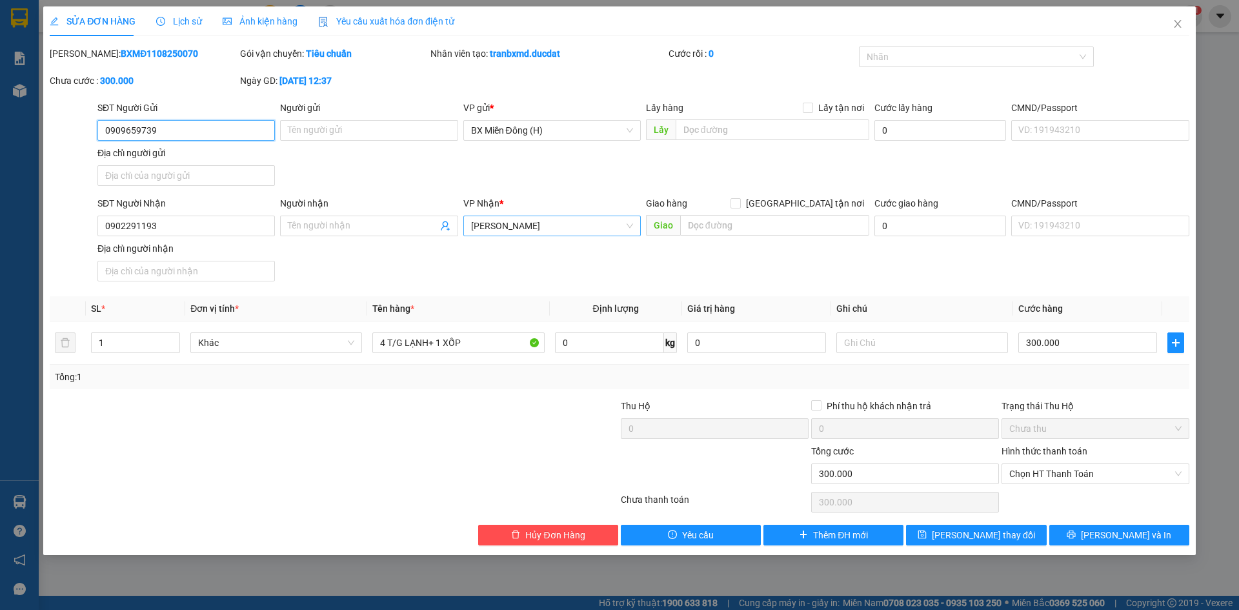
click at [560, 235] on span "[PERSON_NAME]" at bounding box center [552, 225] width 162 height 19
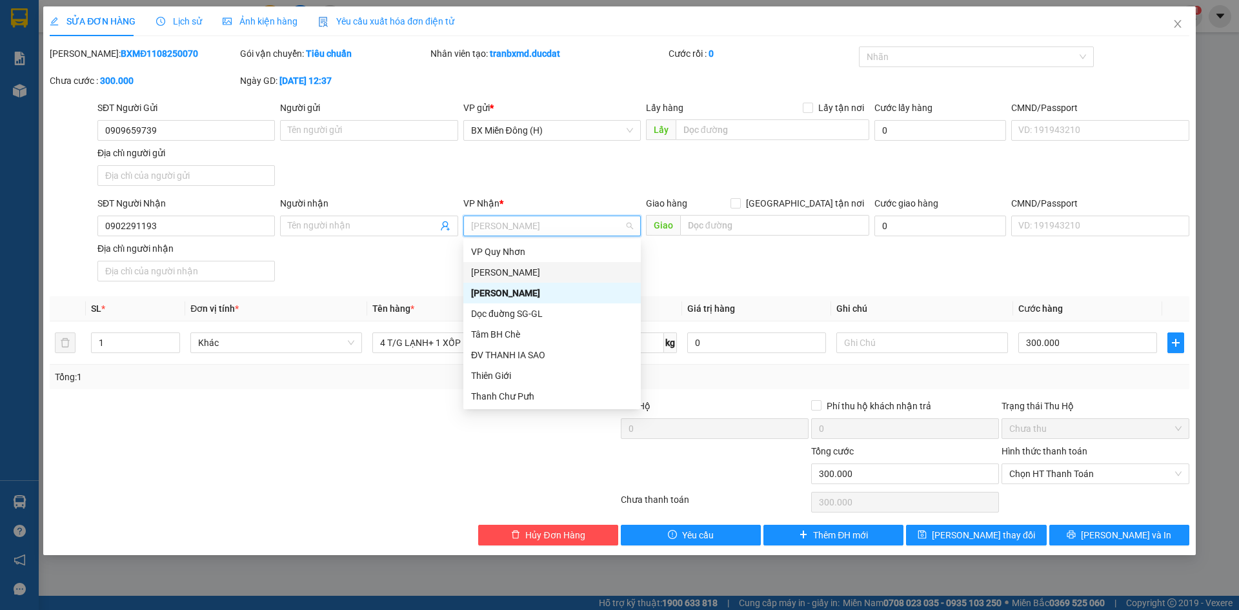
click at [586, 266] on div "[PERSON_NAME]" at bounding box center [552, 272] width 162 height 14
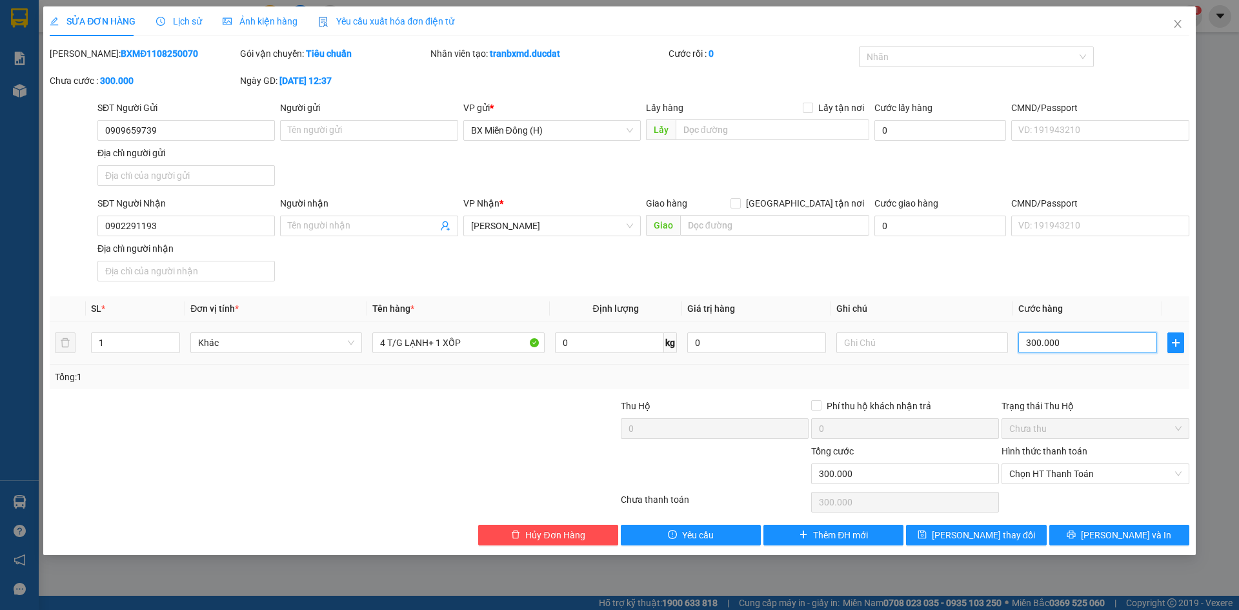
click at [1077, 341] on input "300.000" at bounding box center [1087, 342] width 139 height 21
type input "0"
type input "3"
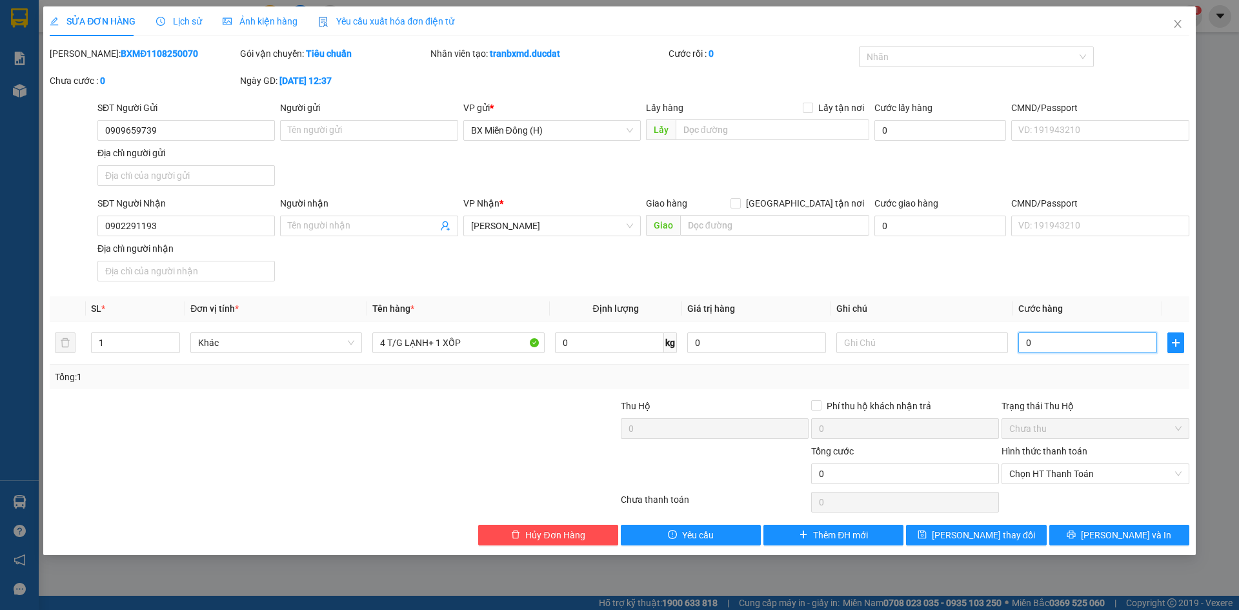
type input "3"
type input "003"
type input "34"
type input "0.034"
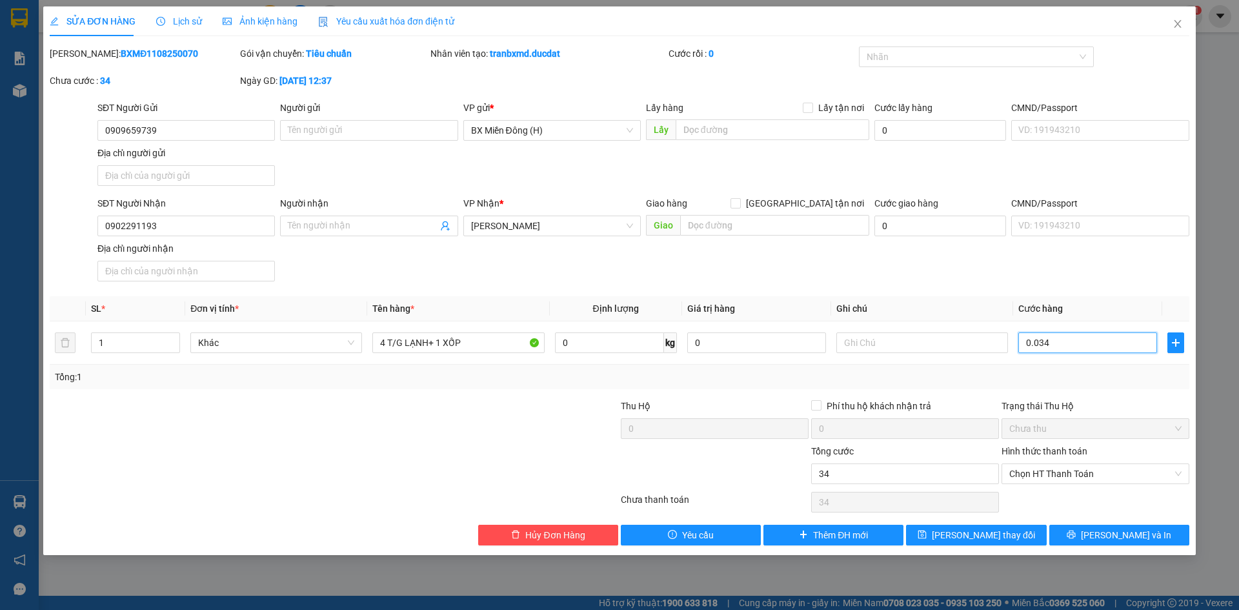
type input "340"
type input "00.340"
type input "340.000"
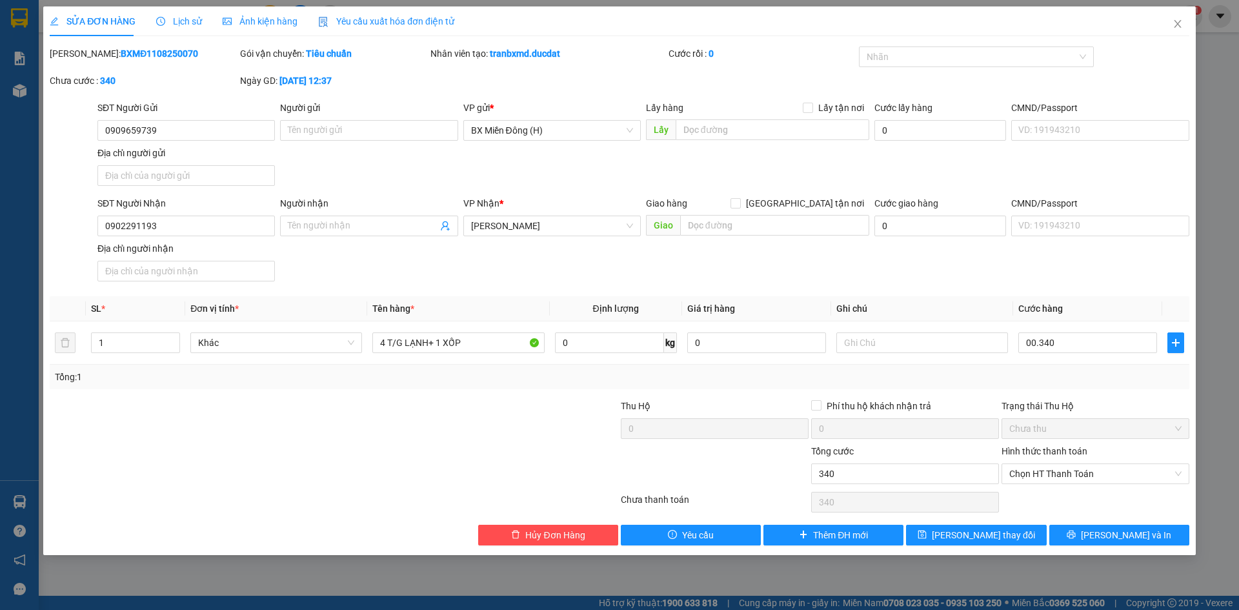
type input "340.000"
click at [1078, 490] on div "Chọn HT Thanh Toán" at bounding box center [1095, 502] width 190 height 26
click at [1015, 537] on button "[PERSON_NAME] thay đổi" at bounding box center [976, 534] width 140 height 21
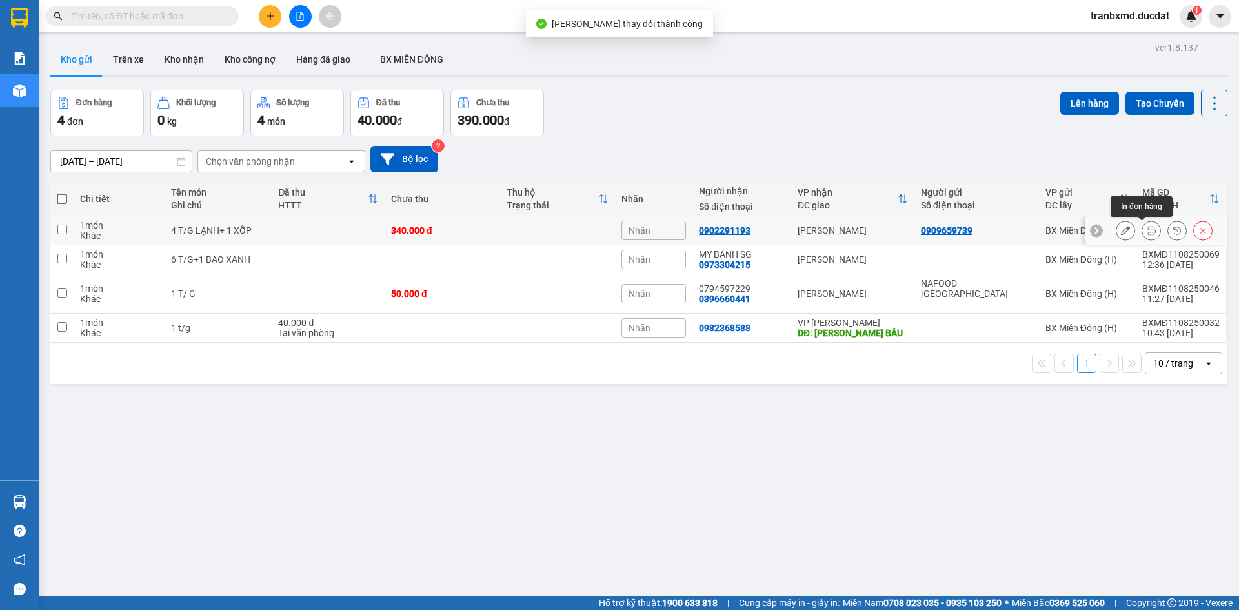
click at [1146, 230] on icon at bounding box center [1150, 230] width 9 height 9
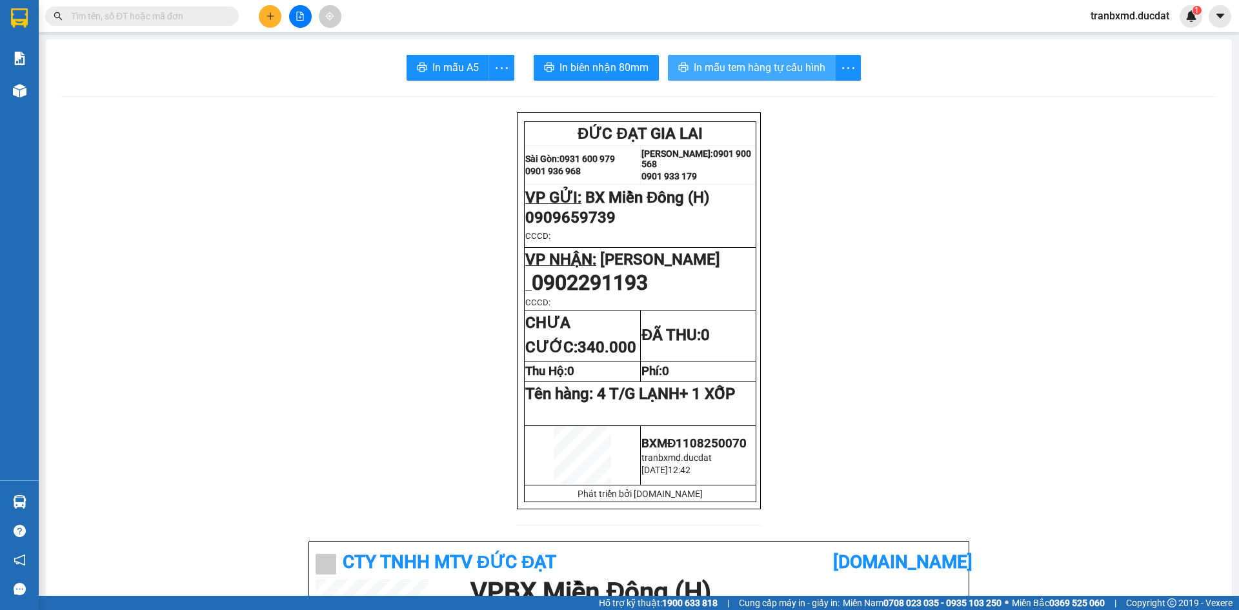
click at [730, 68] on span "In mẫu tem hàng tự cấu hình" at bounding box center [759, 67] width 132 height 16
drag, startPoint x: 234, startPoint y: 17, endPoint x: 217, endPoint y: 13, distance: 17.8
click at [232, 17] on span at bounding box center [142, 15] width 194 height 19
click at [208, 13] on input "text" at bounding box center [147, 16] width 152 height 14
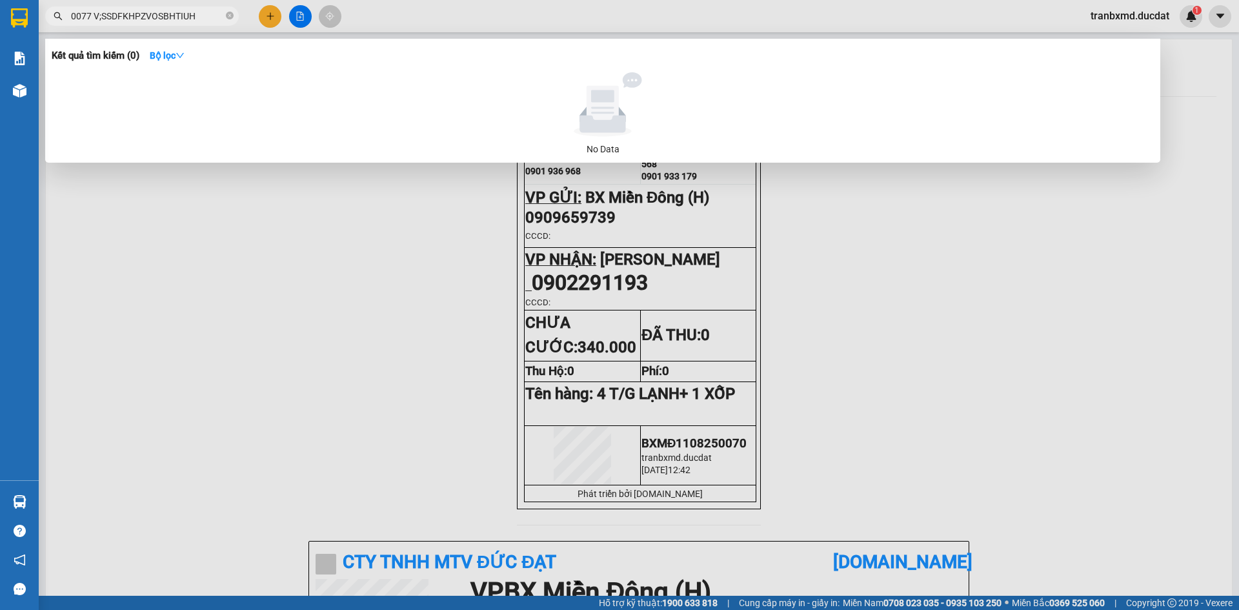
type input "0077 V;SSDFKHPZVOSBHTIUH"
click at [951, 299] on div at bounding box center [619, 305] width 1239 height 610
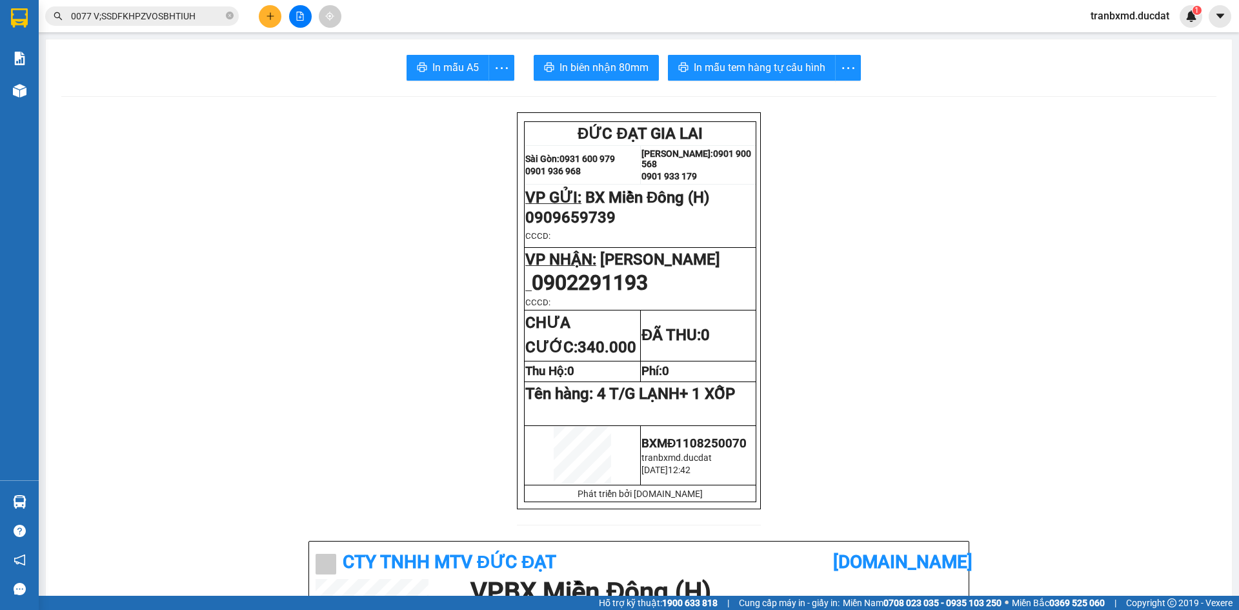
click at [226, 16] on icon "close-circle" at bounding box center [230, 16] width 8 height 8
click at [281, 12] on div at bounding box center [300, 16] width 97 height 23
click at [275, 16] on button at bounding box center [270, 16] width 23 height 23
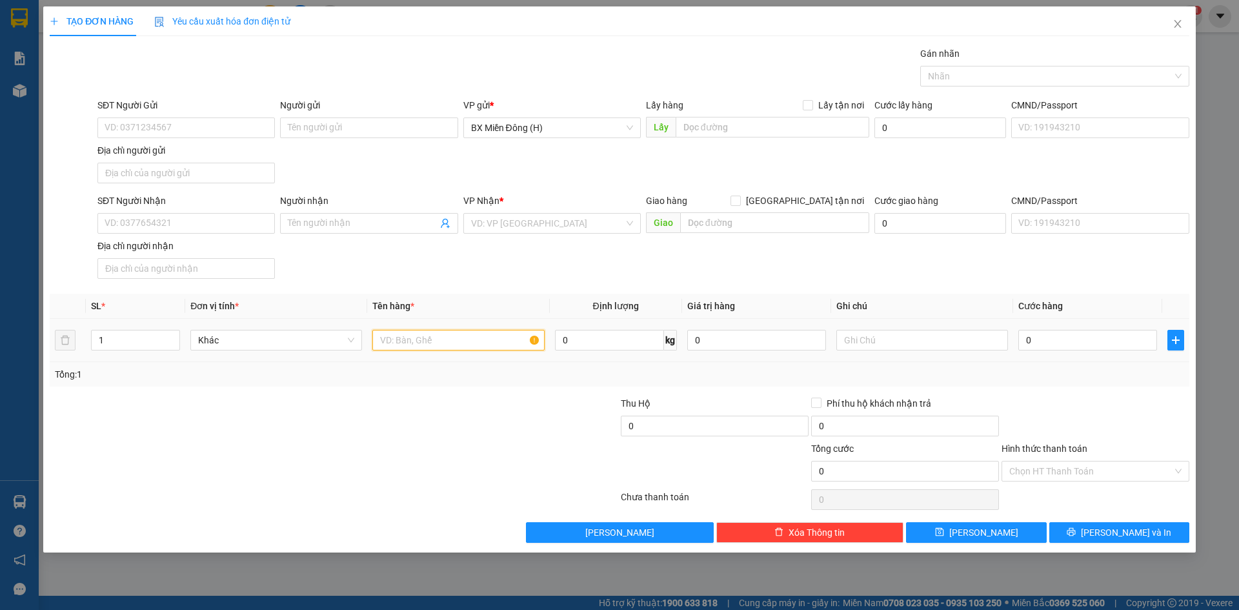
click at [431, 330] on input "text" at bounding box center [458, 340] width 172 height 21
type input "1 T/G KEO VÀNG"
click at [192, 223] on input "SĐT Người Nhận" at bounding box center [185, 223] width 177 height 21
type input "0865745351"
click at [204, 133] on input "SĐT Người Gửi" at bounding box center [185, 127] width 177 height 21
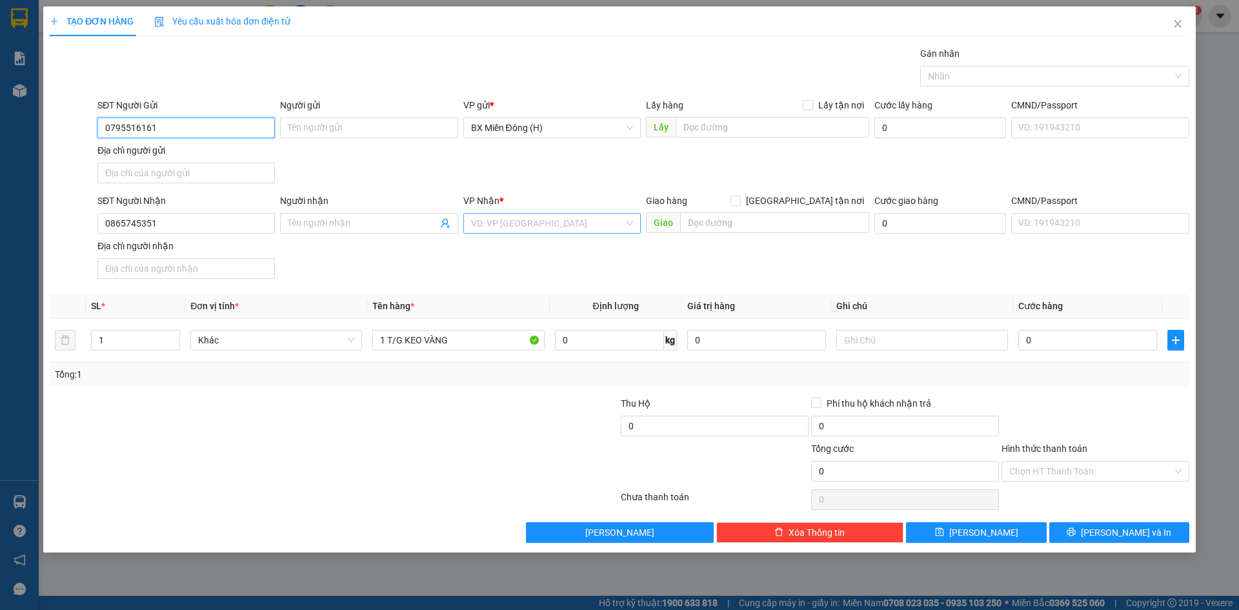
type input "0795516161"
click at [553, 230] on input "search" at bounding box center [547, 223] width 153 height 19
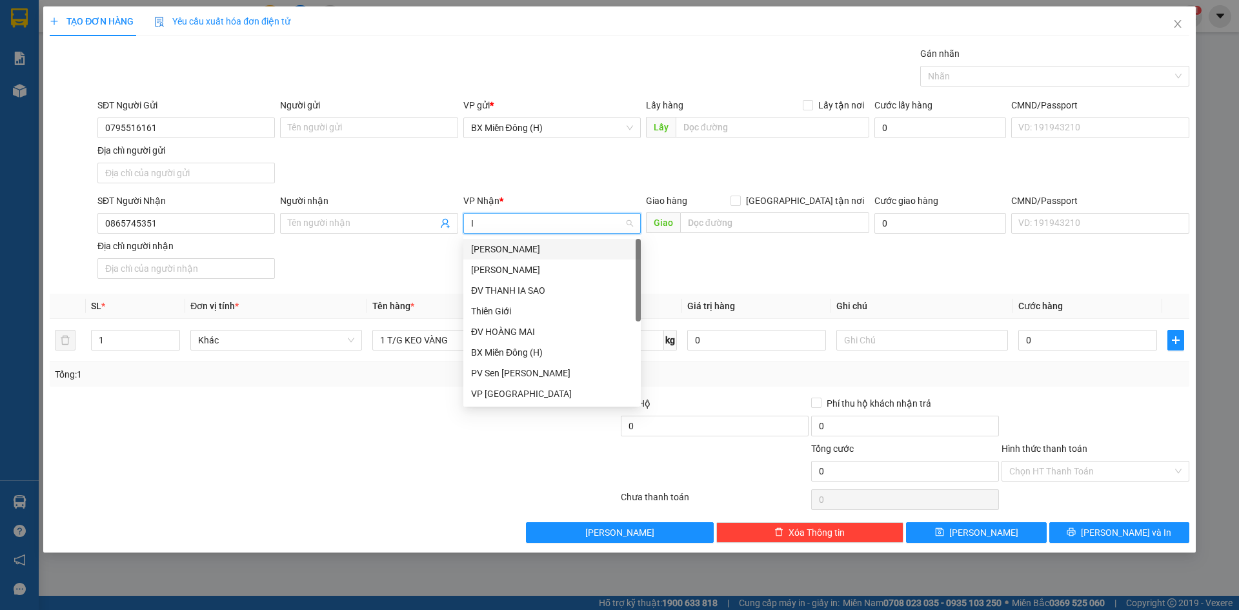
type input "IA"
click at [524, 393] on div "VP IALY" at bounding box center [552, 393] width 162 height 14
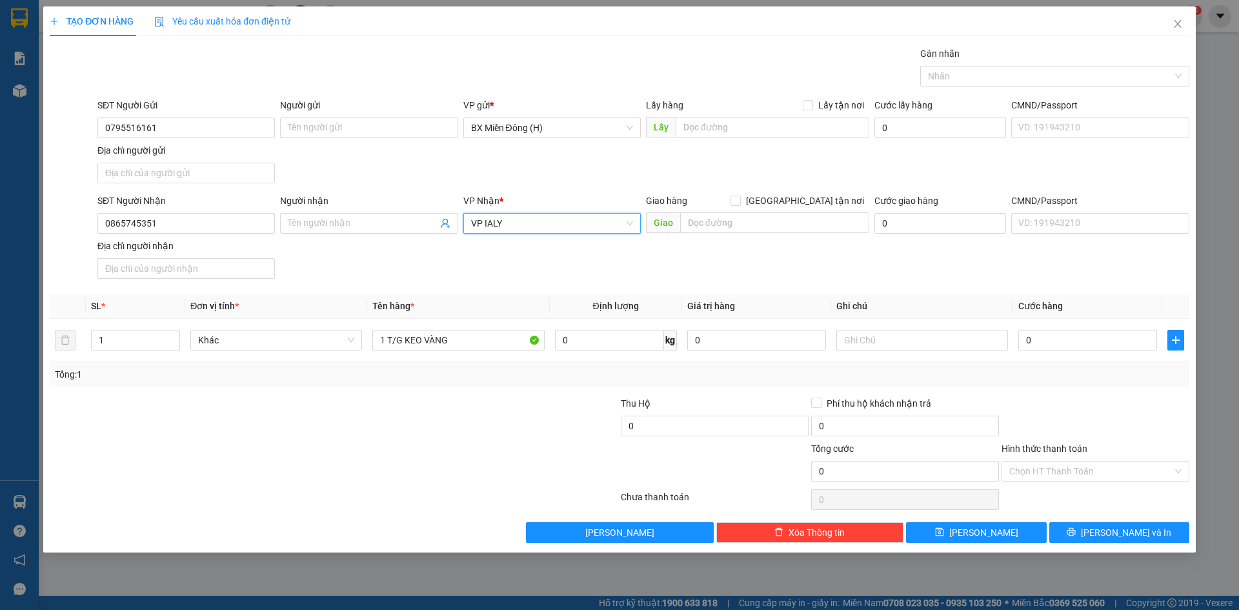
click at [782, 210] on div "Giao hàng [GEOGRAPHIC_DATA] tận nơi" at bounding box center [757, 203] width 223 height 19
click at [777, 227] on input "text" at bounding box center [774, 222] width 189 height 21
type input "NGHĨA HÒA-CHƯ PAH"
click at [1045, 340] on input "0" at bounding box center [1087, 340] width 139 height 21
type input "004"
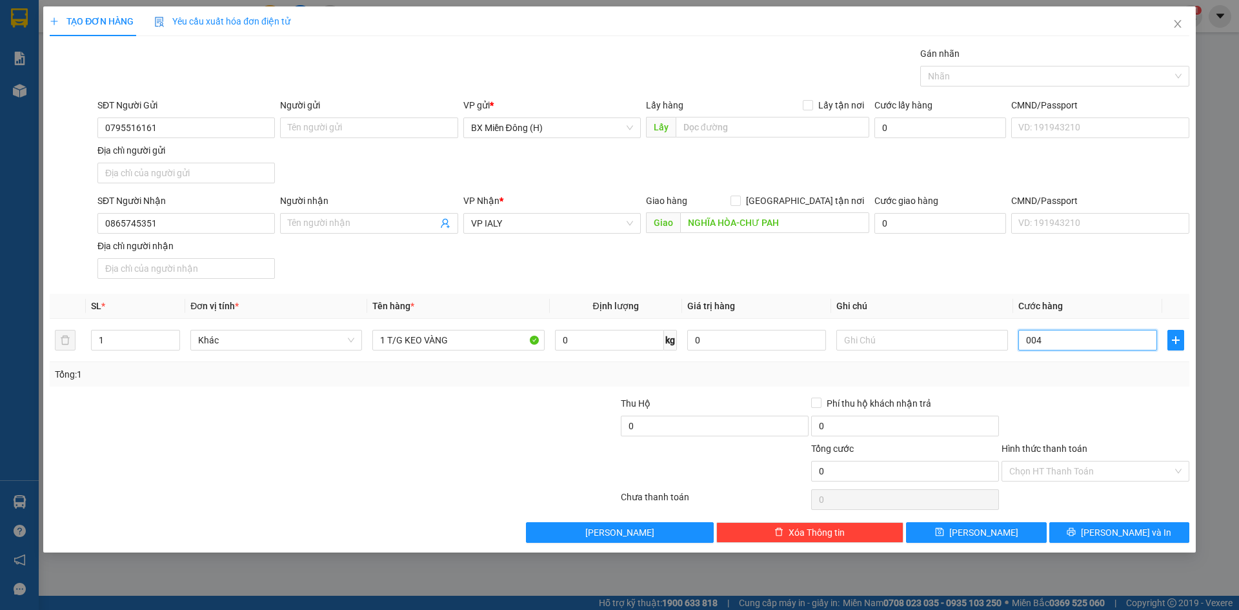
type input "4"
type input "0.040"
type input "40"
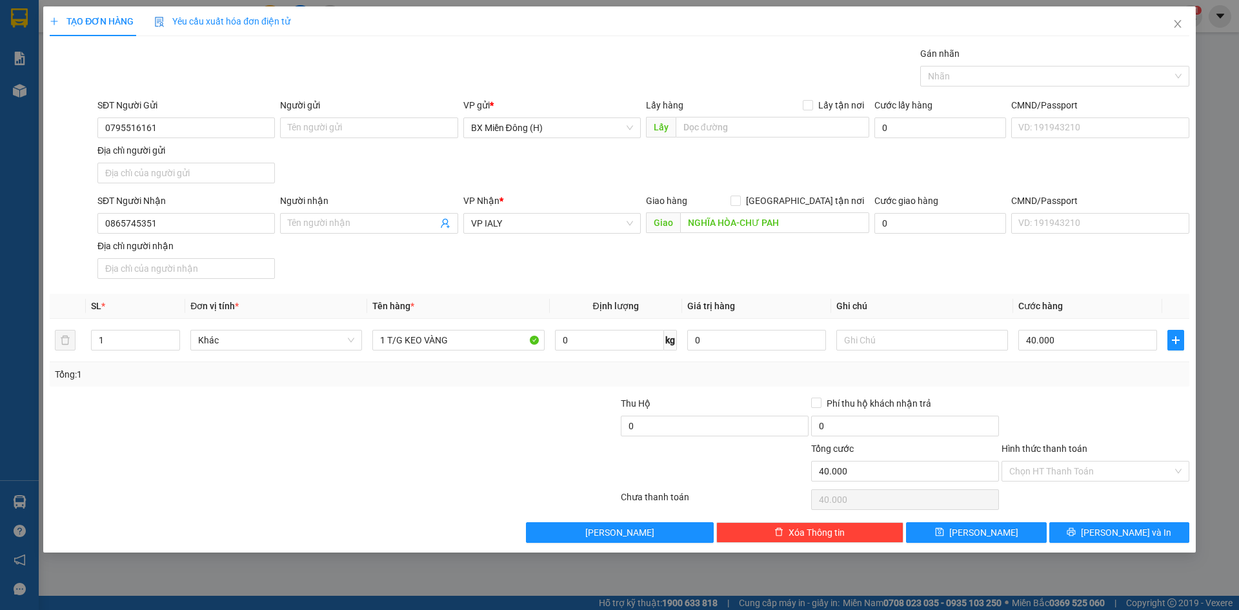
click at [1086, 412] on div at bounding box center [1095, 418] width 190 height 45
click at [1095, 471] on input "Hình thức thanh toán" at bounding box center [1090, 470] width 163 height 19
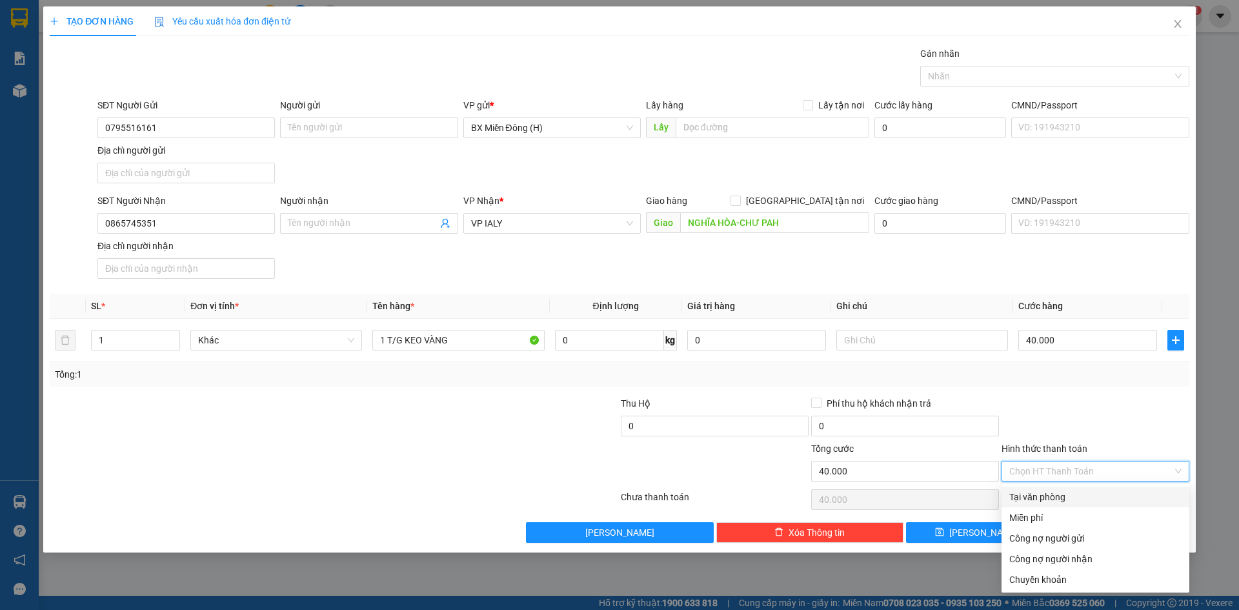
click at [1079, 492] on div "Tại văn phòng" at bounding box center [1095, 497] width 172 height 14
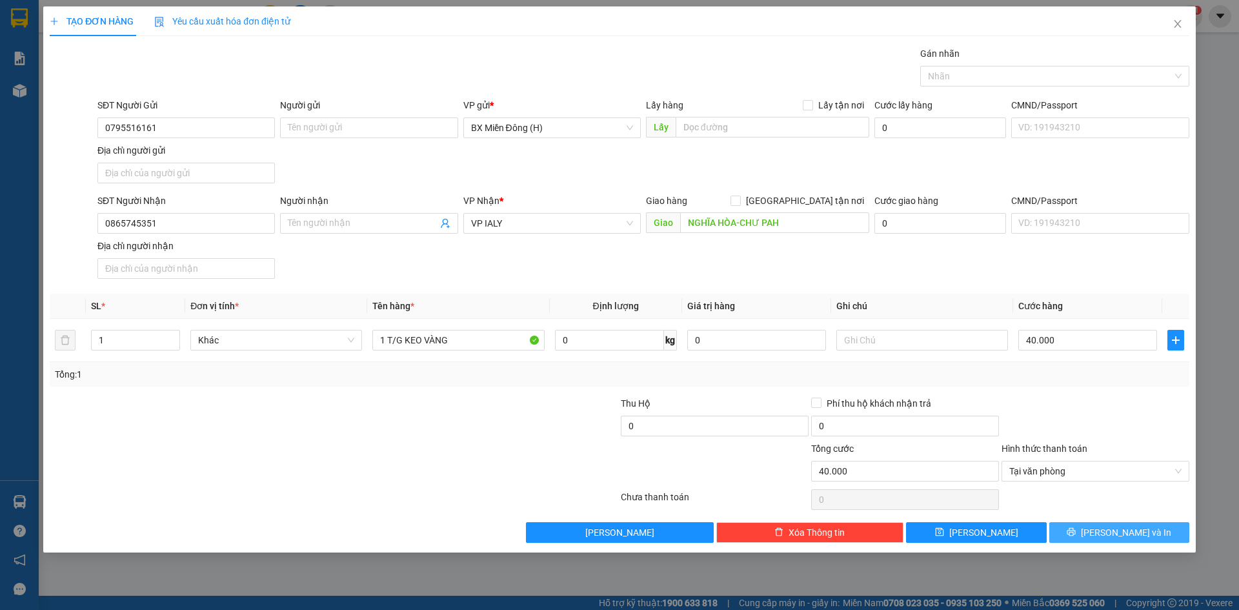
click at [1122, 533] on span "[PERSON_NAME] và In" at bounding box center [1125, 532] width 90 height 14
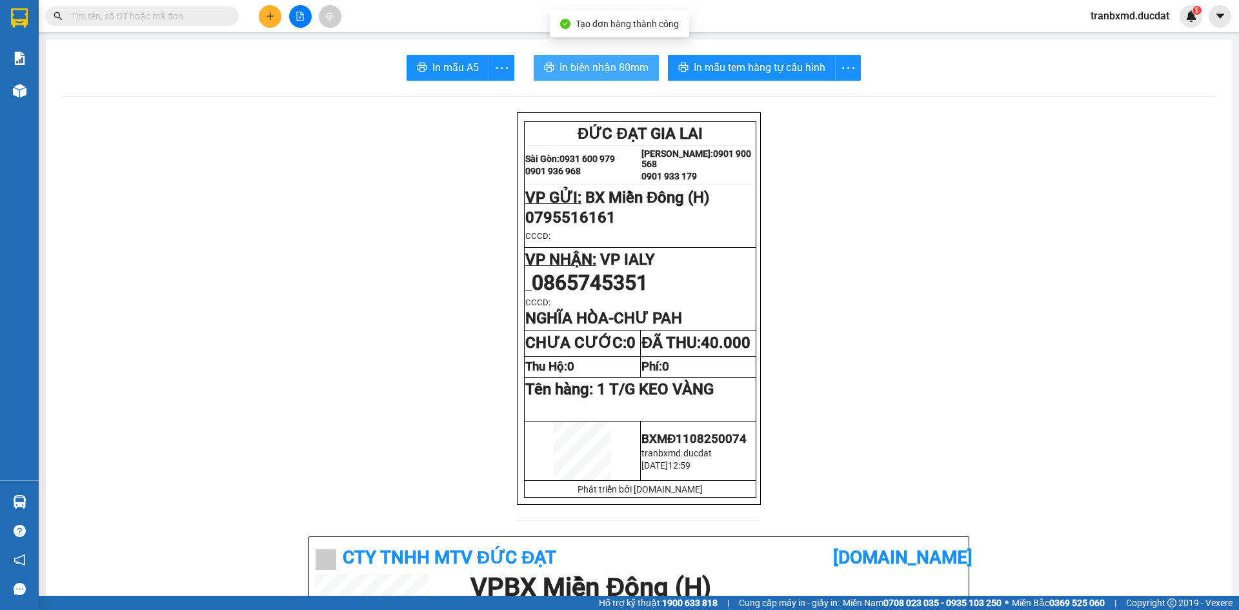
click at [604, 66] on span "In biên nhận 80mm" at bounding box center [603, 67] width 89 height 16
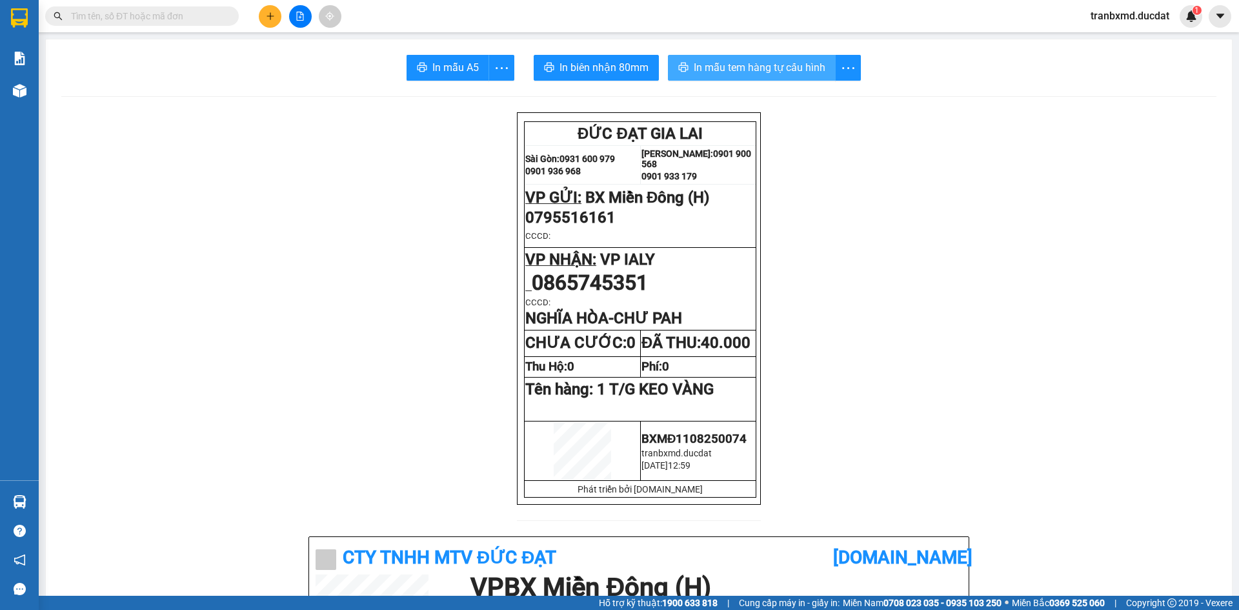
click at [770, 70] on span "In mẫu tem hàng tự cấu hình" at bounding box center [759, 67] width 132 height 16
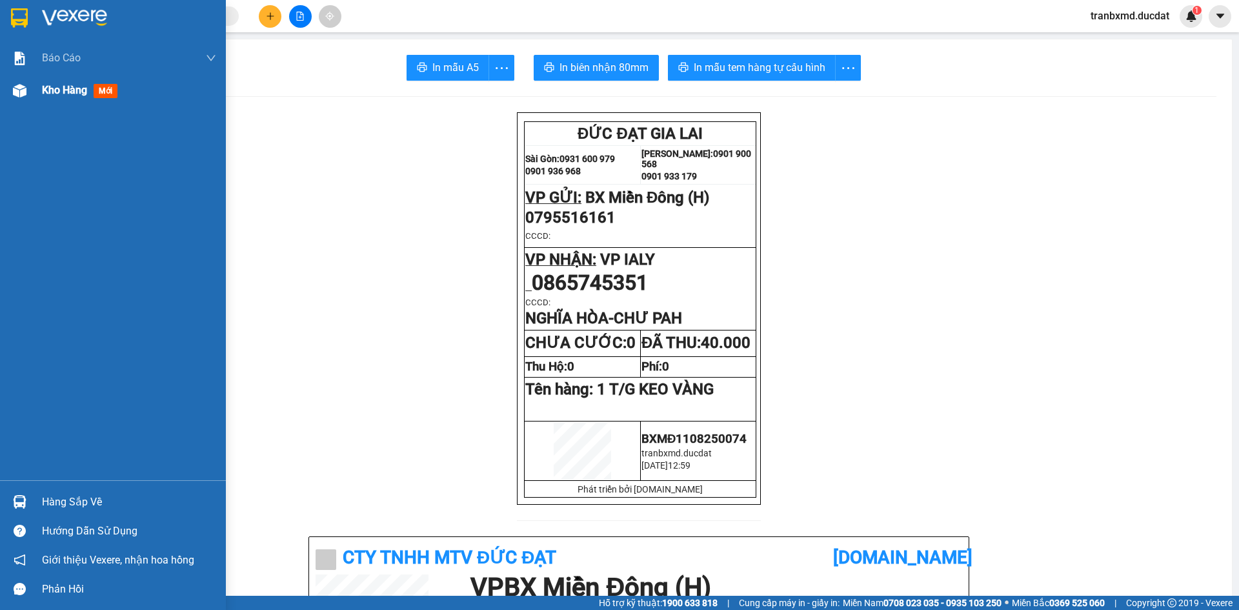
click at [21, 101] on div at bounding box center [19, 90] width 23 height 23
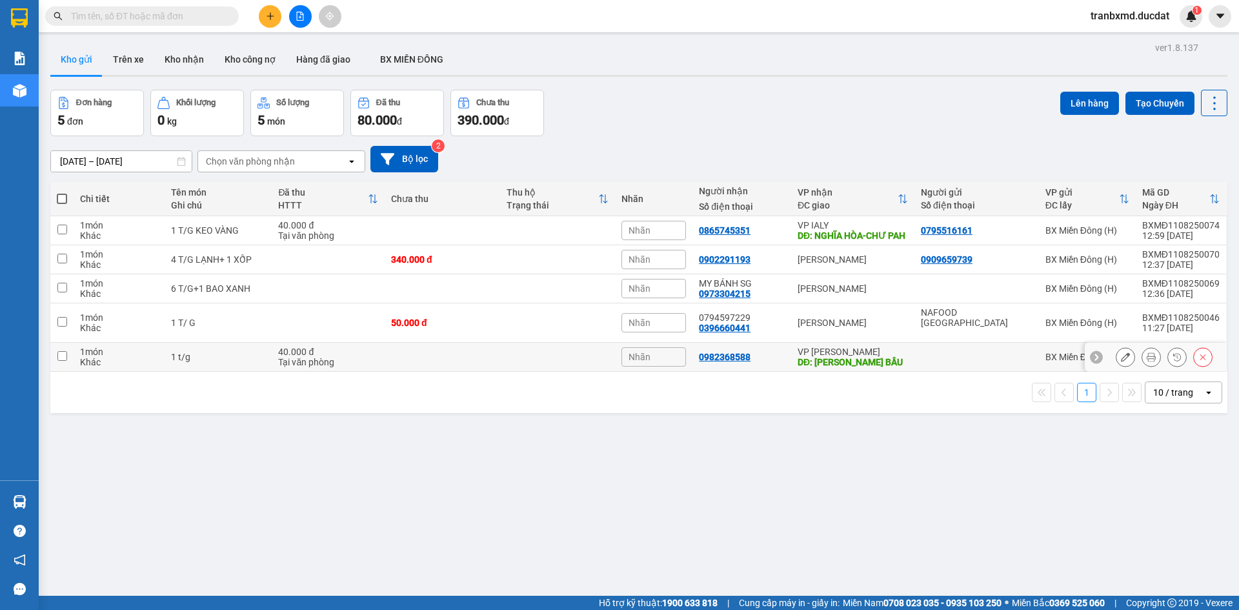
click at [1142, 354] on button at bounding box center [1151, 357] width 18 height 23
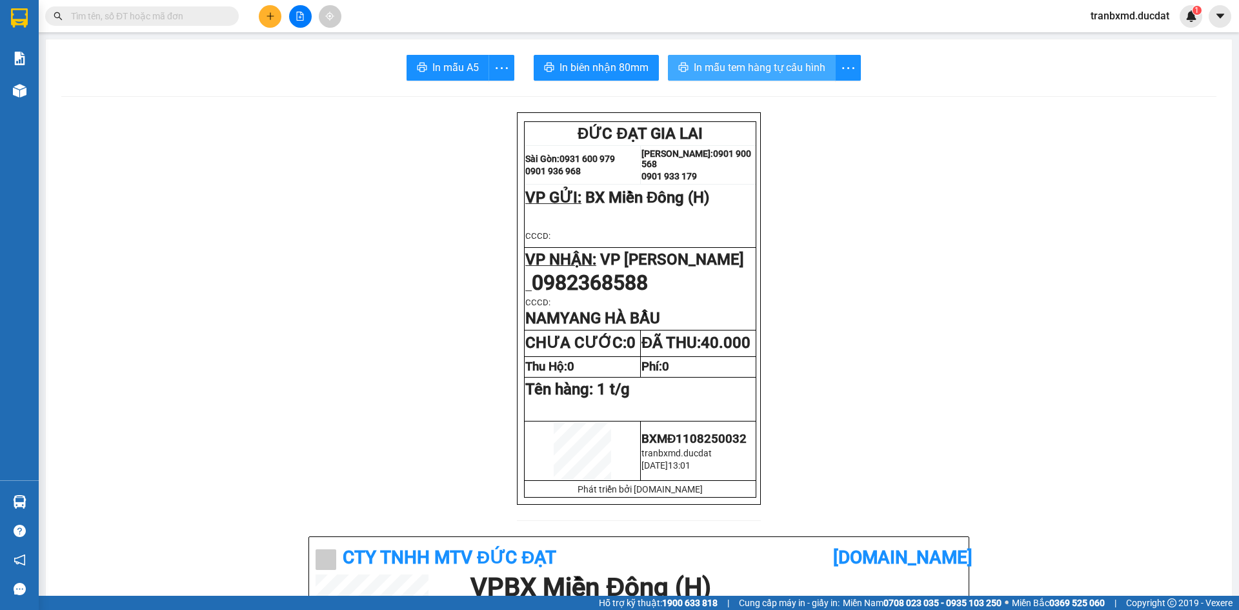
click at [723, 63] on span "In mẫu tem hàng tự cấu hình" at bounding box center [759, 67] width 132 height 16
click at [264, 10] on button at bounding box center [270, 16] width 23 height 23
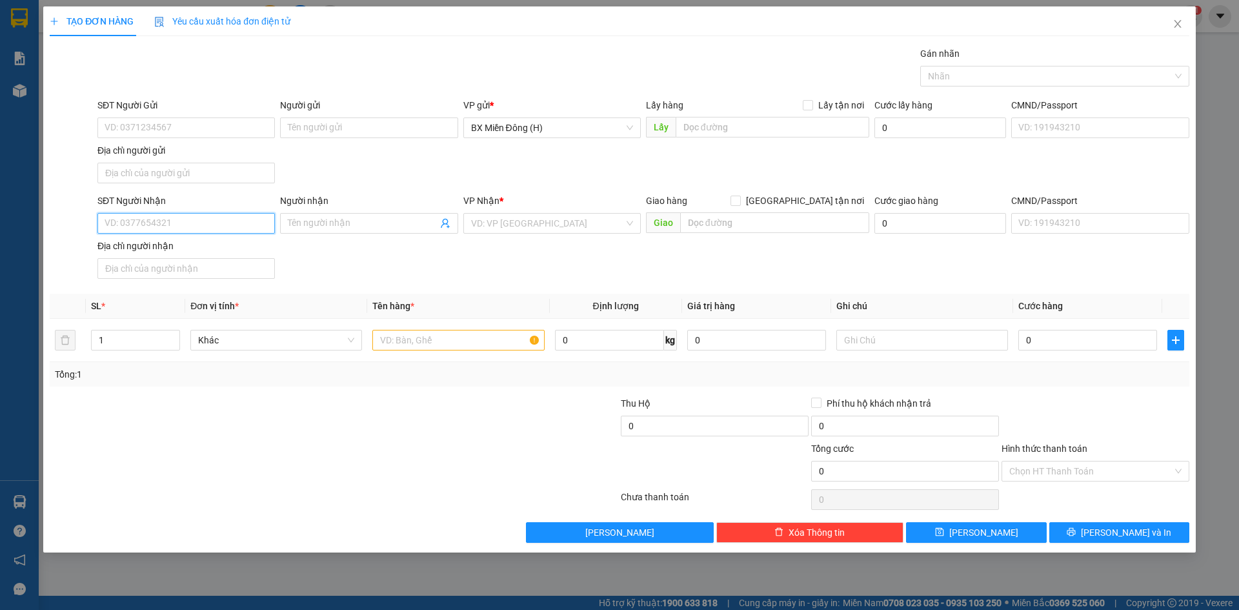
click at [223, 229] on input "SĐT Người Nhận" at bounding box center [185, 223] width 177 height 21
click at [212, 248] on div "0982181892 - [PERSON_NAME]" at bounding box center [186, 249] width 162 height 14
type input "0982181892"
type input "[PERSON_NAME]"
type input "0982181892"
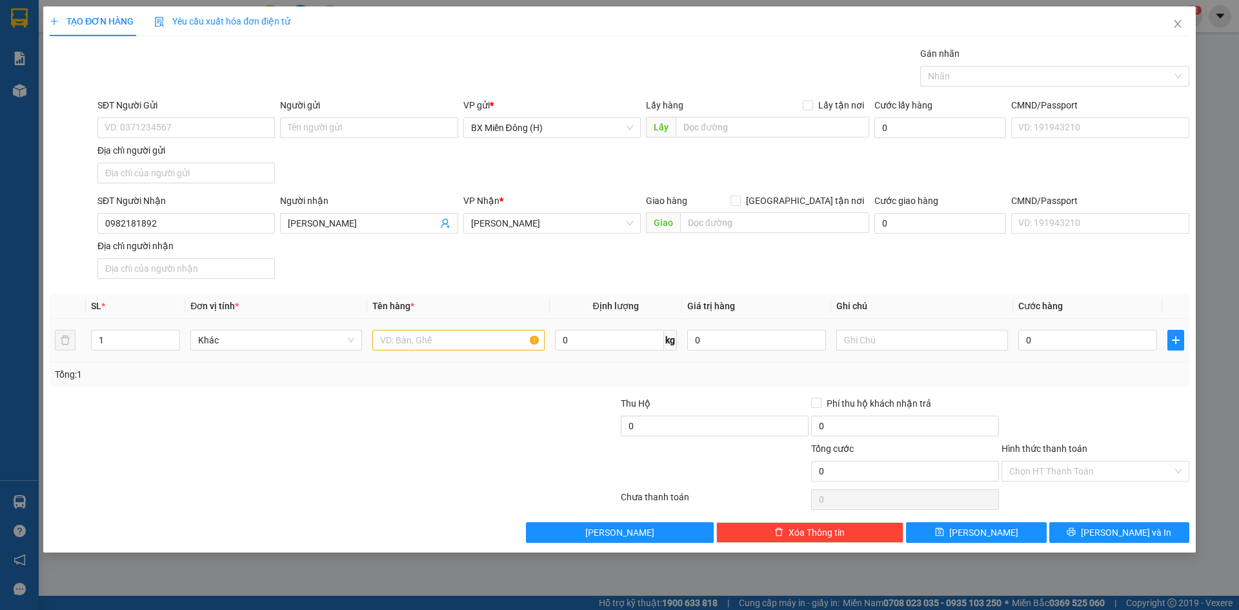
click at [388, 329] on td at bounding box center [458, 340] width 182 height 43
click at [393, 340] on input "text" at bounding box center [458, 340] width 172 height 21
type input "1 BAO"
click at [1117, 348] on input "0" at bounding box center [1087, 340] width 139 height 21
type input "006"
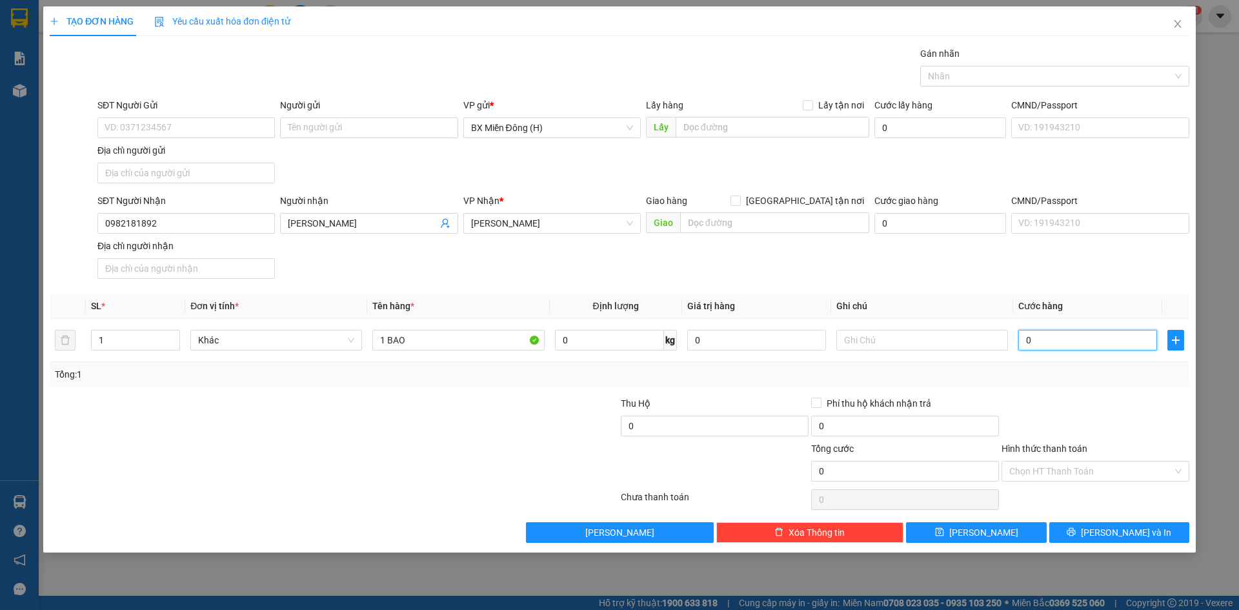
type input "6"
type input "0.060"
type input "60"
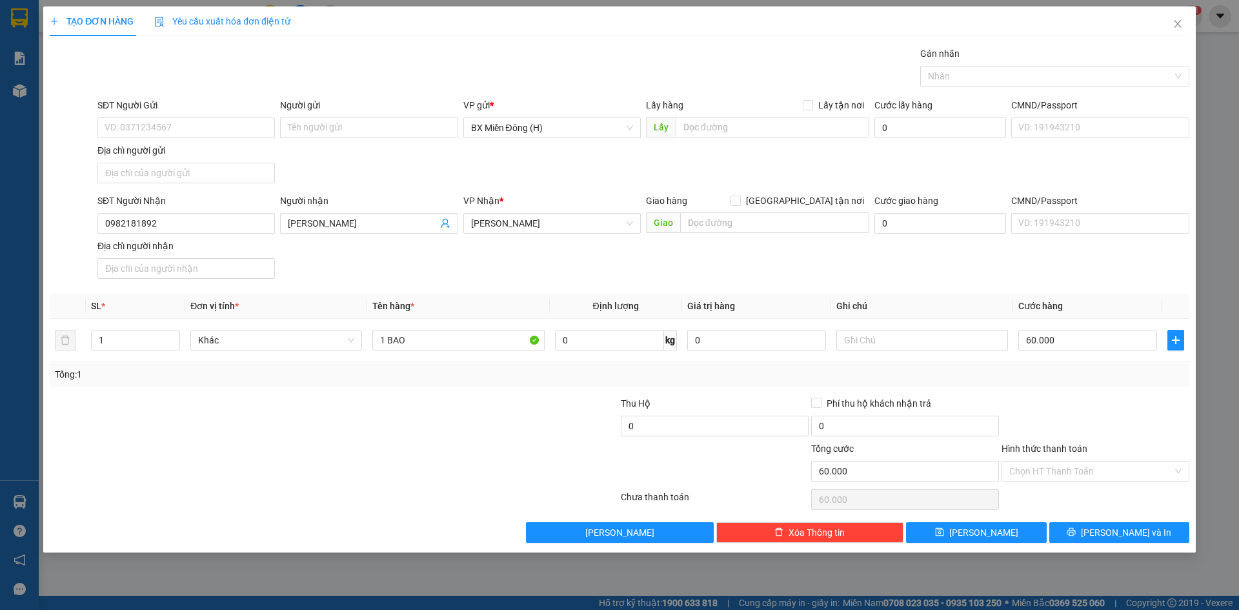
click at [1164, 410] on div at bounding box center [1095, 418] width 190 height 45
click at [1127, 541] on button "[PERSON_NAME] và In" at bounding box center [1119, 532] width 140 height 21
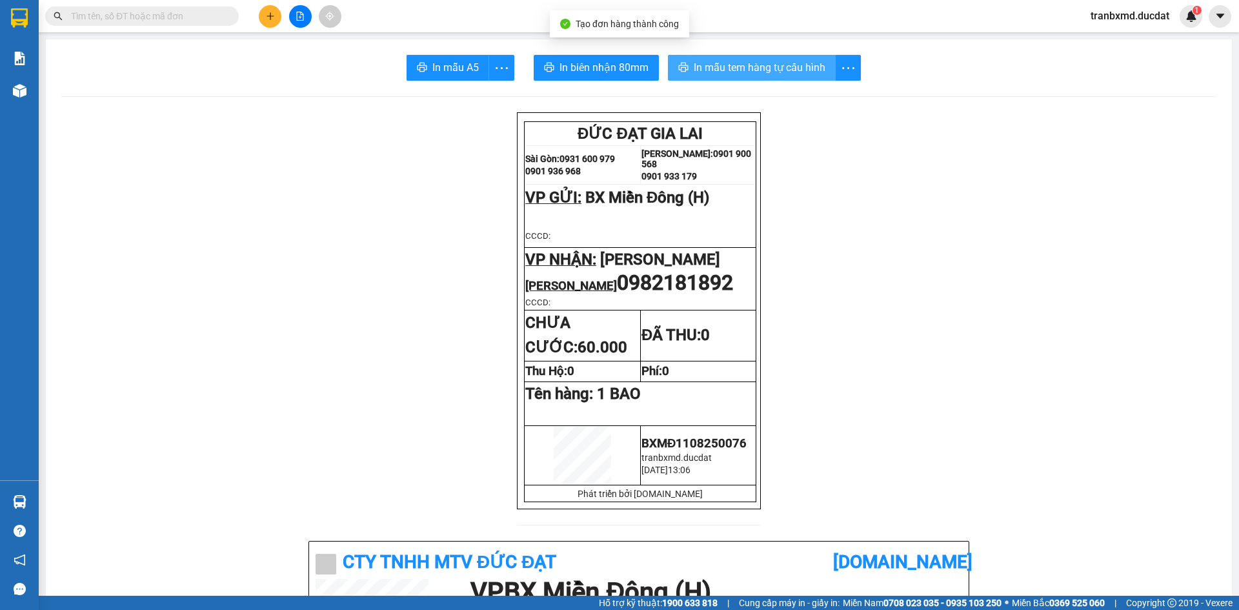
click at [712, 68] on span "In mẫu tem hàng tự cấu hình" at bounding box center [759, 67] width 132 height 16
